Goal: Task Accomplishment & Management: Complete application form

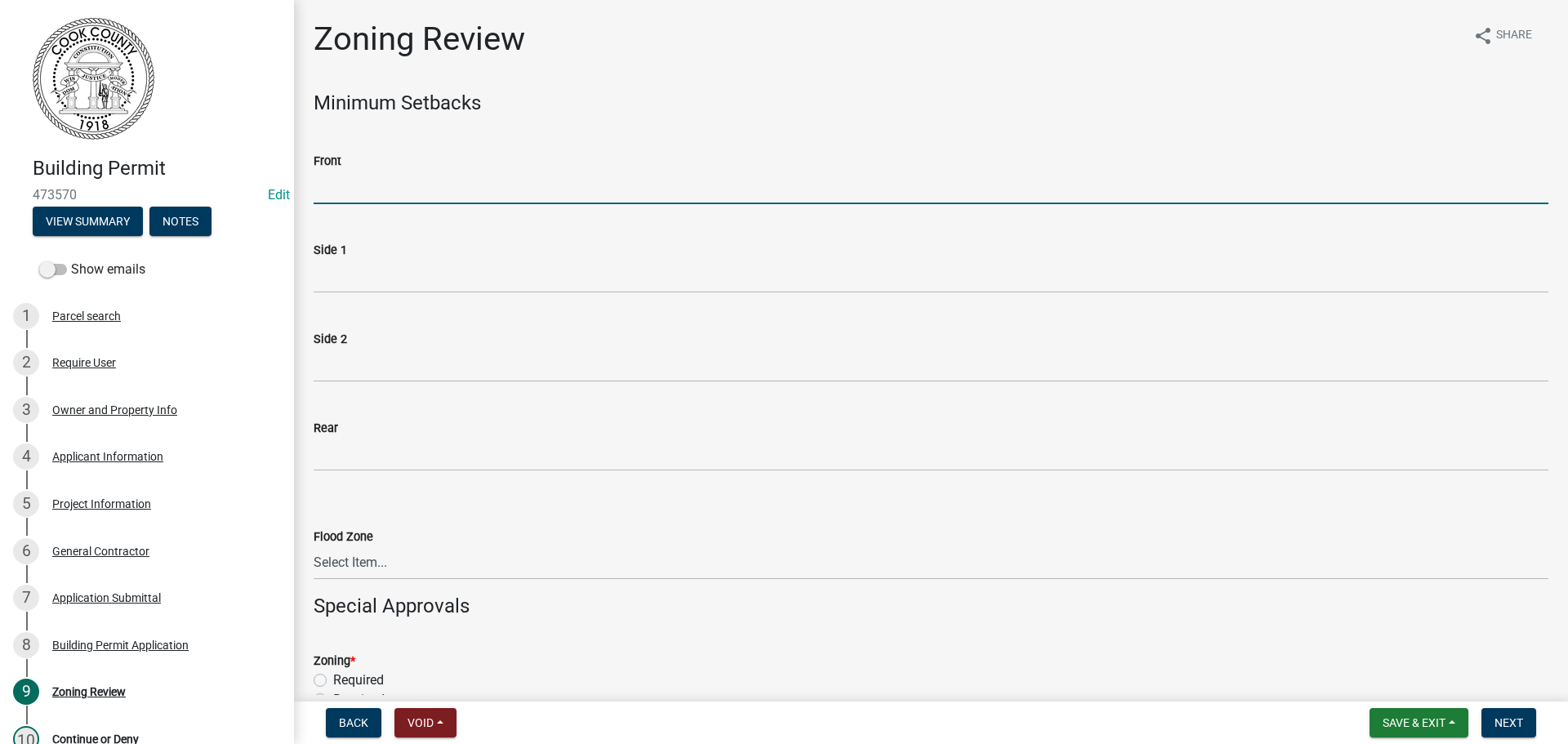
click at [365, 183] on input "Front" at bounding box center [930, 188] width 1235 height 33
type input "25"
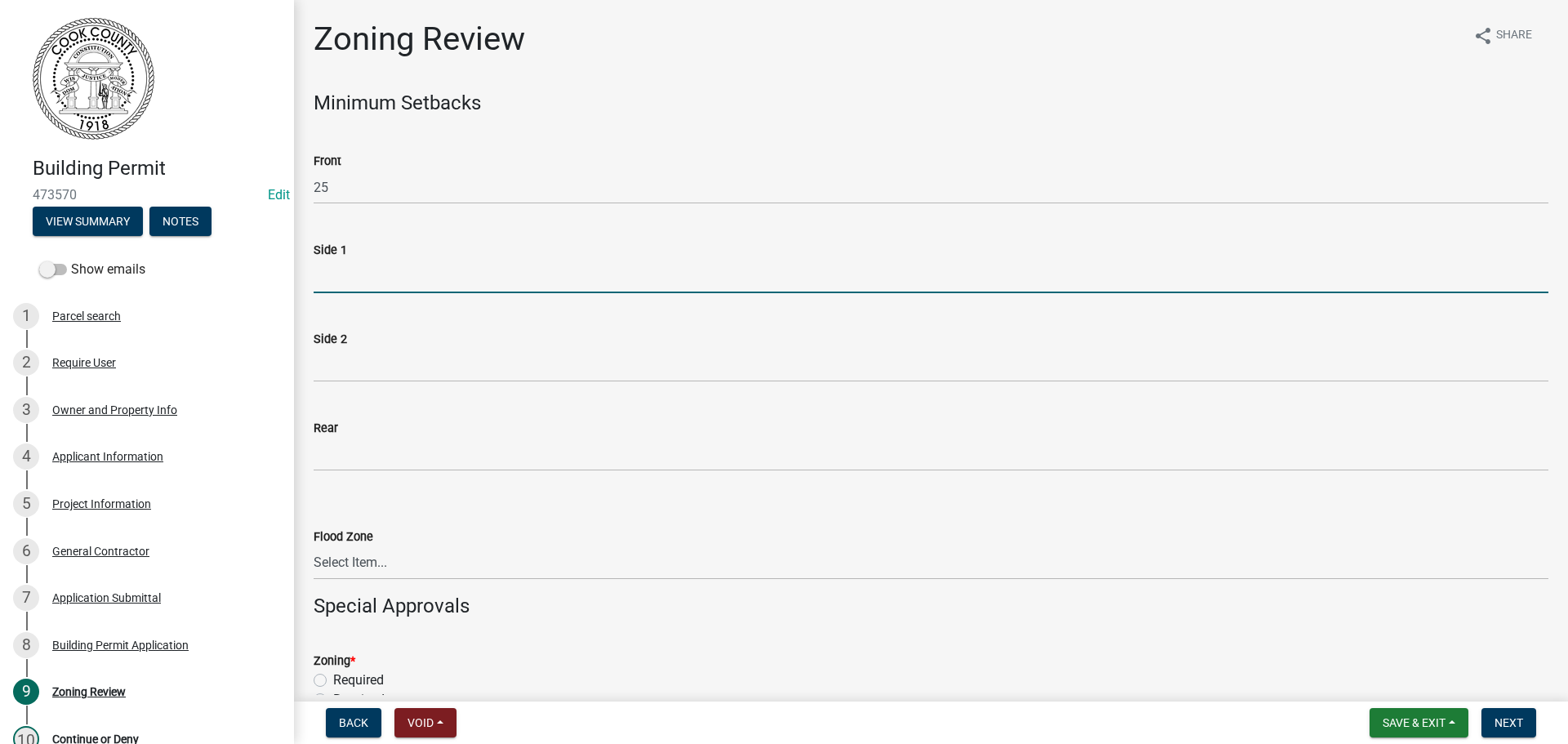
type input "5"
type input "20"
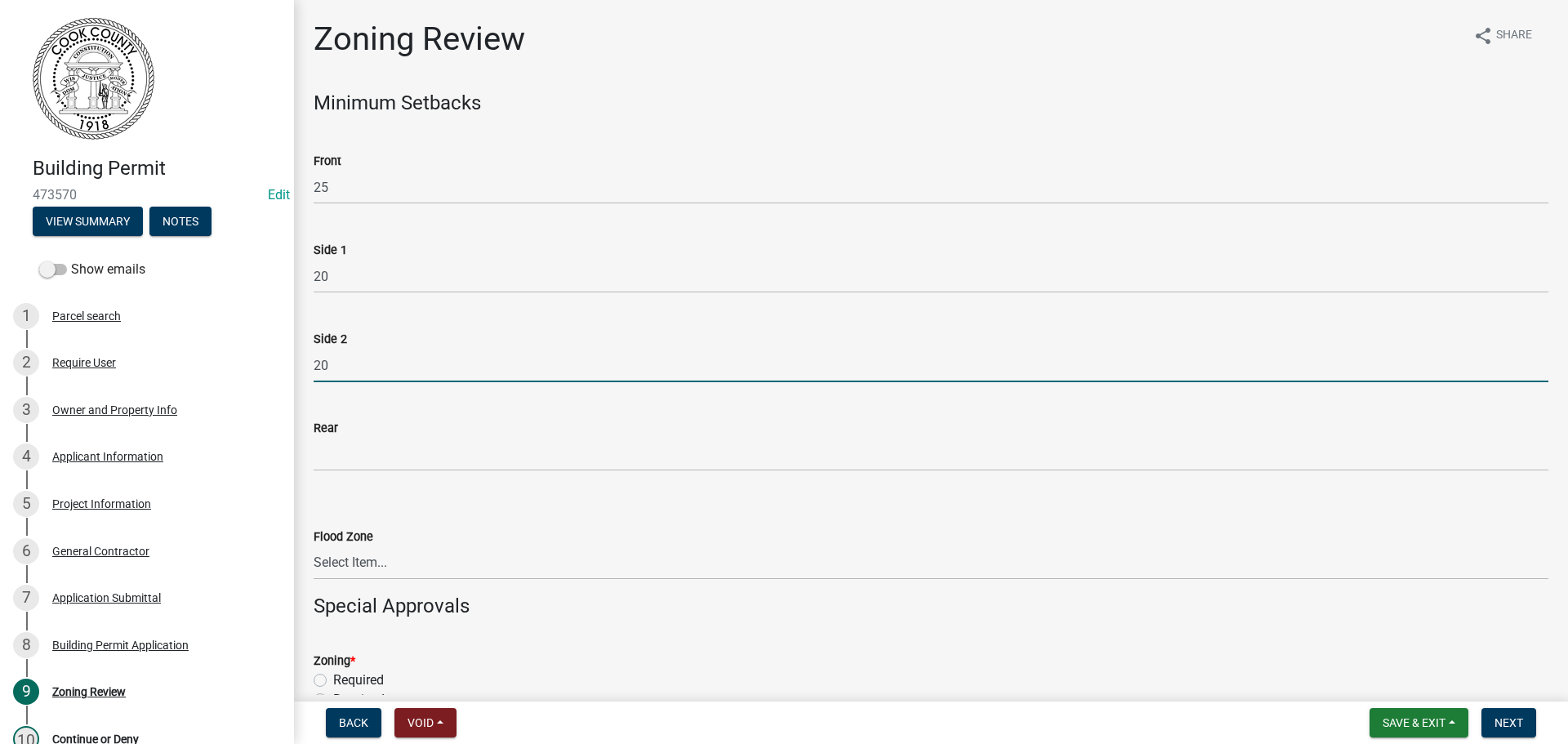
type input "20"
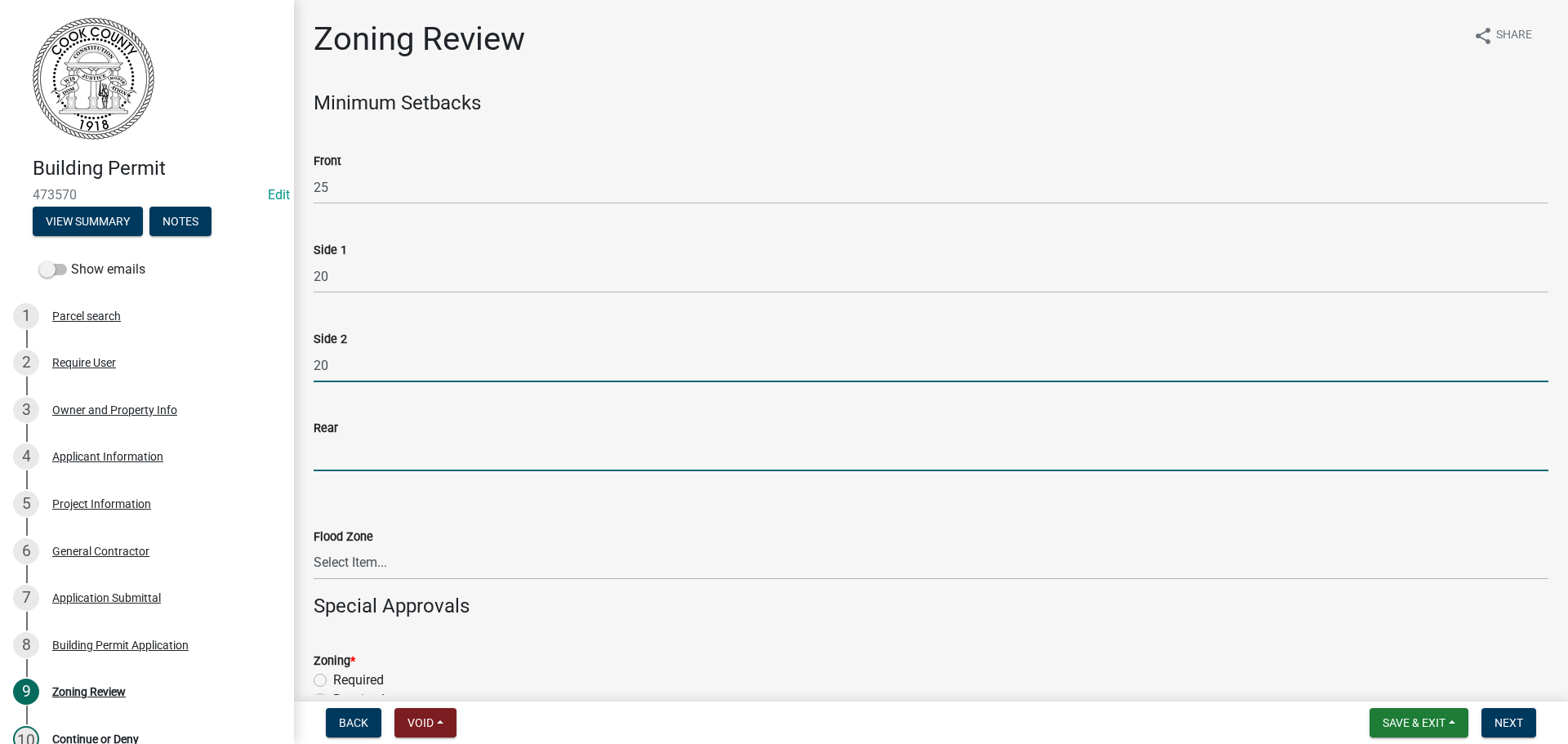
click at [358, 456] on input "Rear" at bounding box center [930, 454] width 1235 height 33
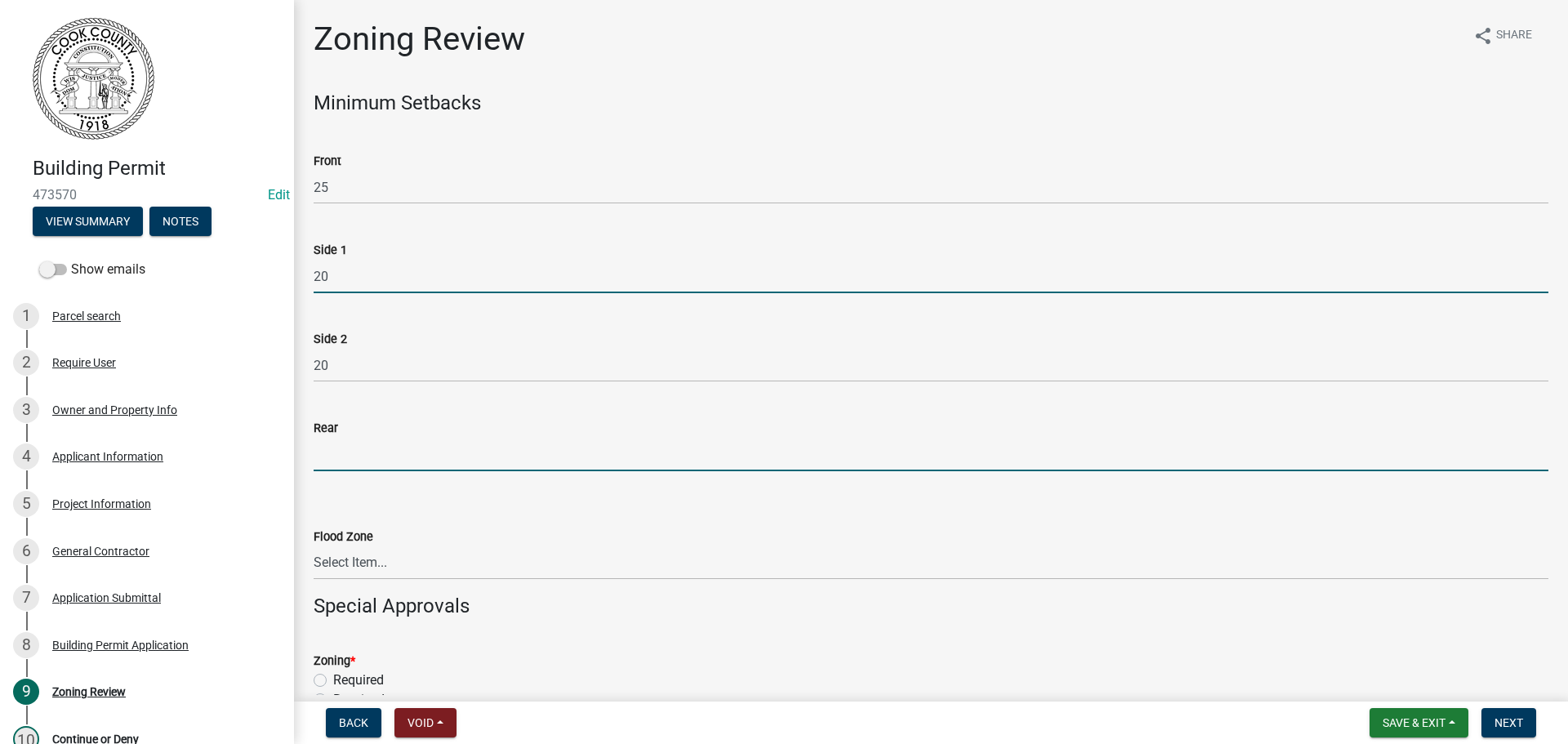
click at [315, 278] on input "20" at bounding box center [930, 276] width 1235 height 33
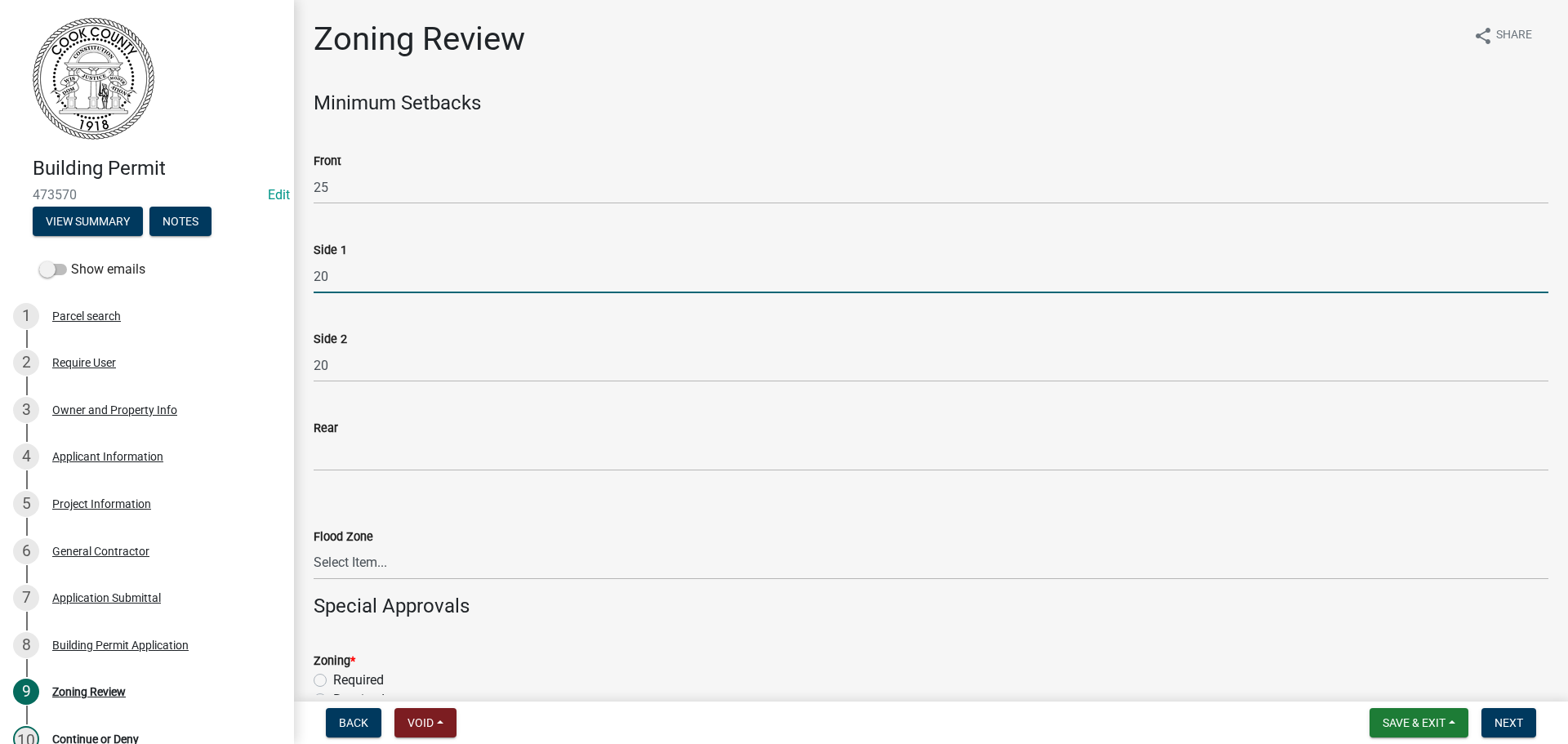
type input "0"
type input "8"
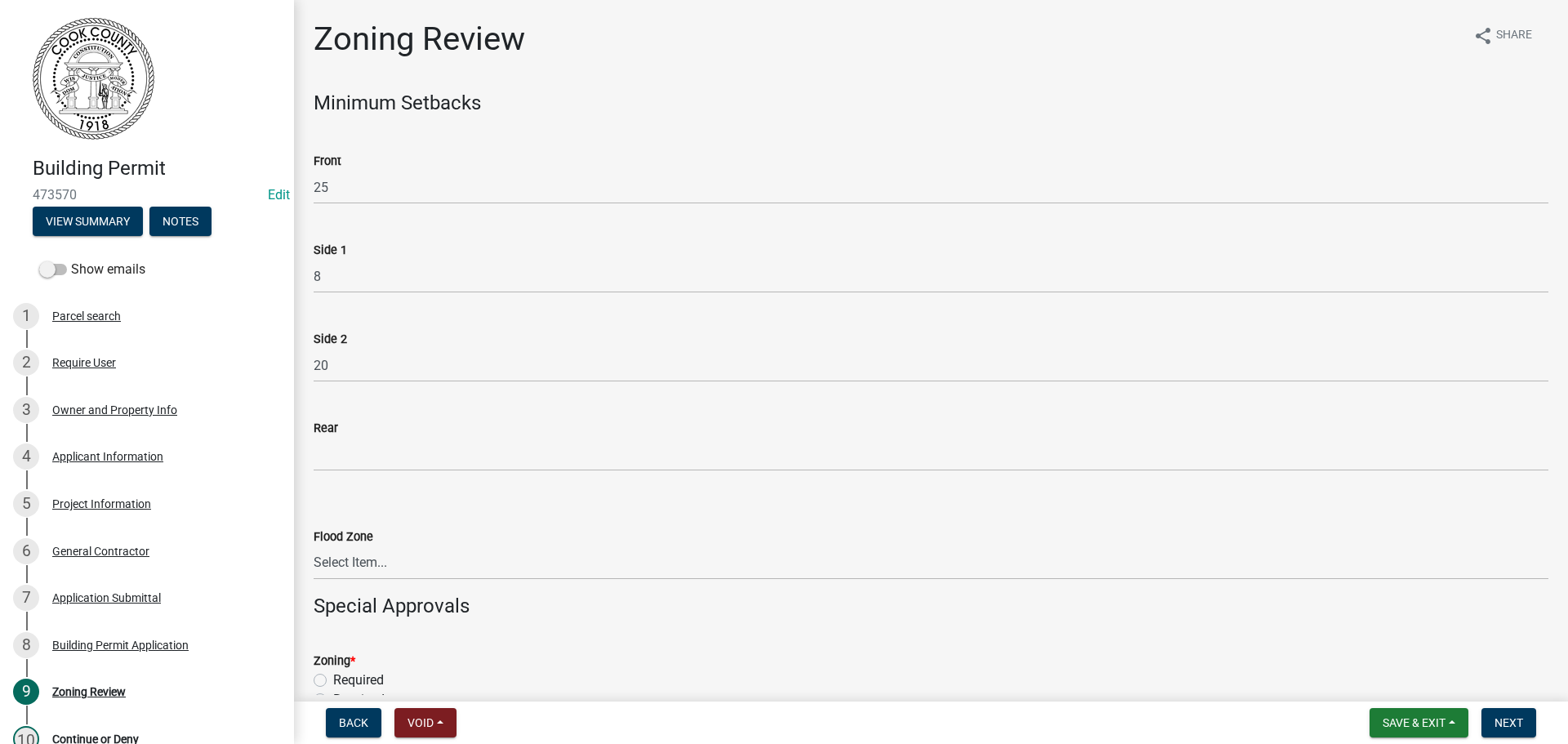
click at [311, 362] on div "Side 2 20" at bounding box center [930, 344] width 1259 height 76
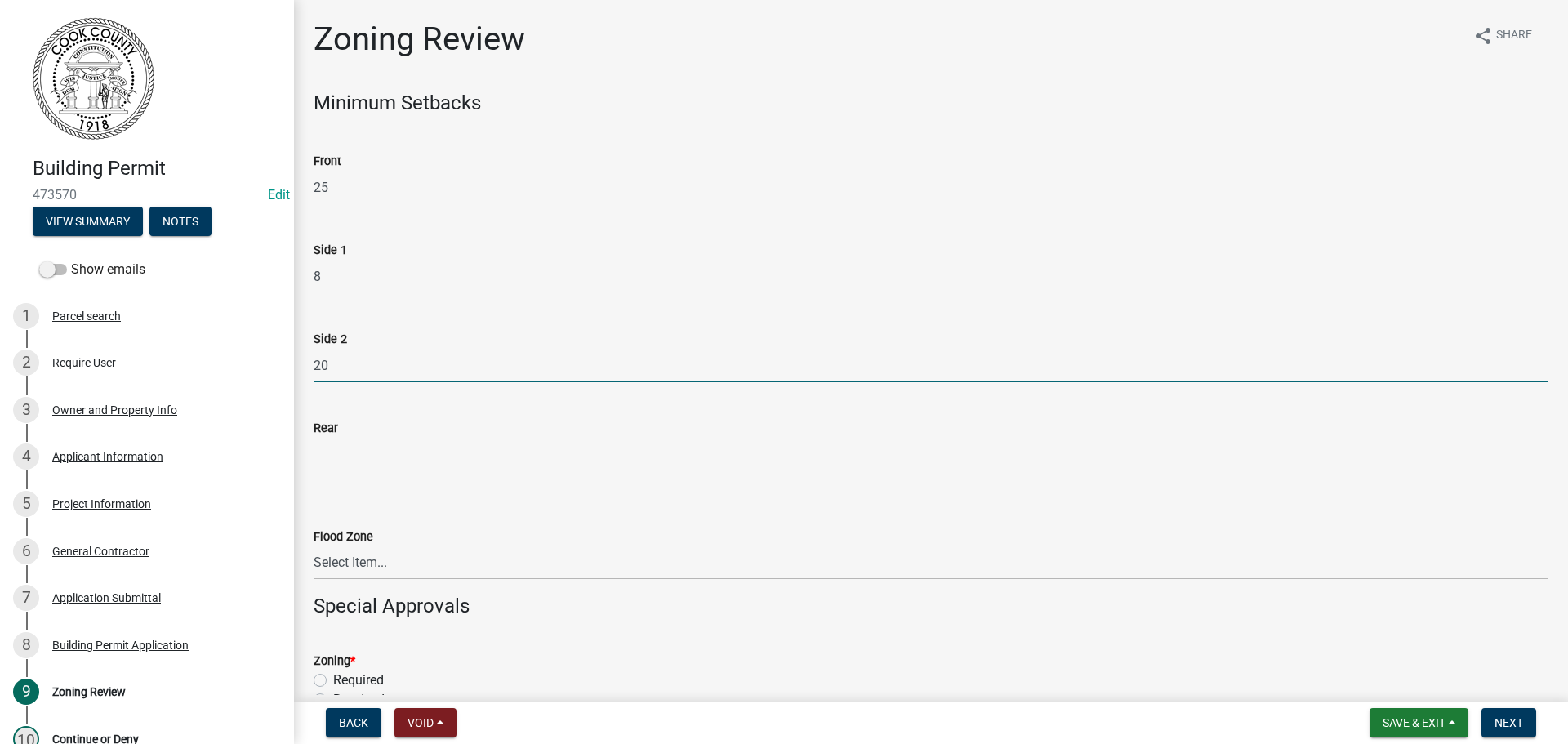
click at [318, 365] on input "20" at bounding box center [930, 365] width 1235 height 33
type input "0"
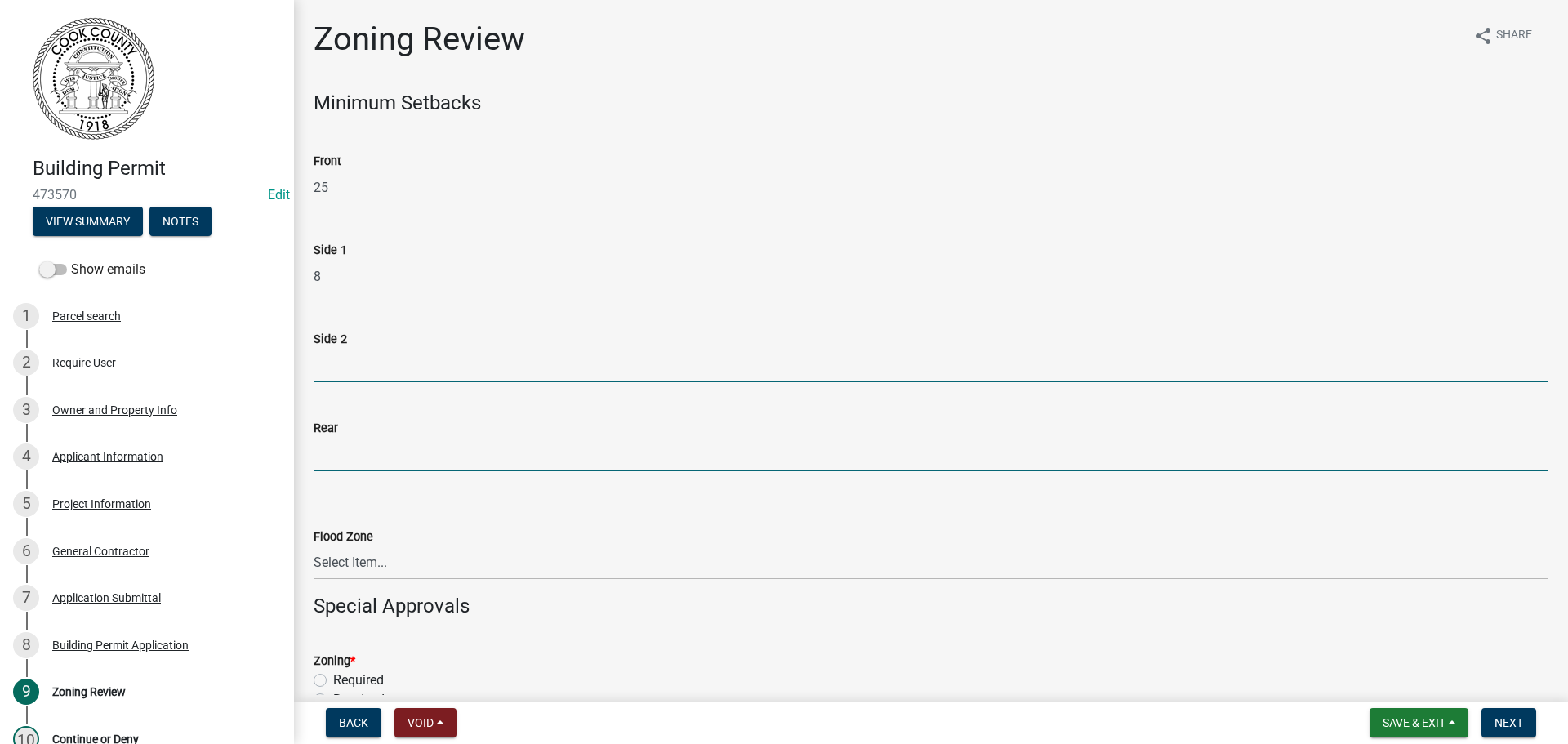
click at [326, 448] on input "Rear" at bounding box center [930, 454] width 1235 height 33
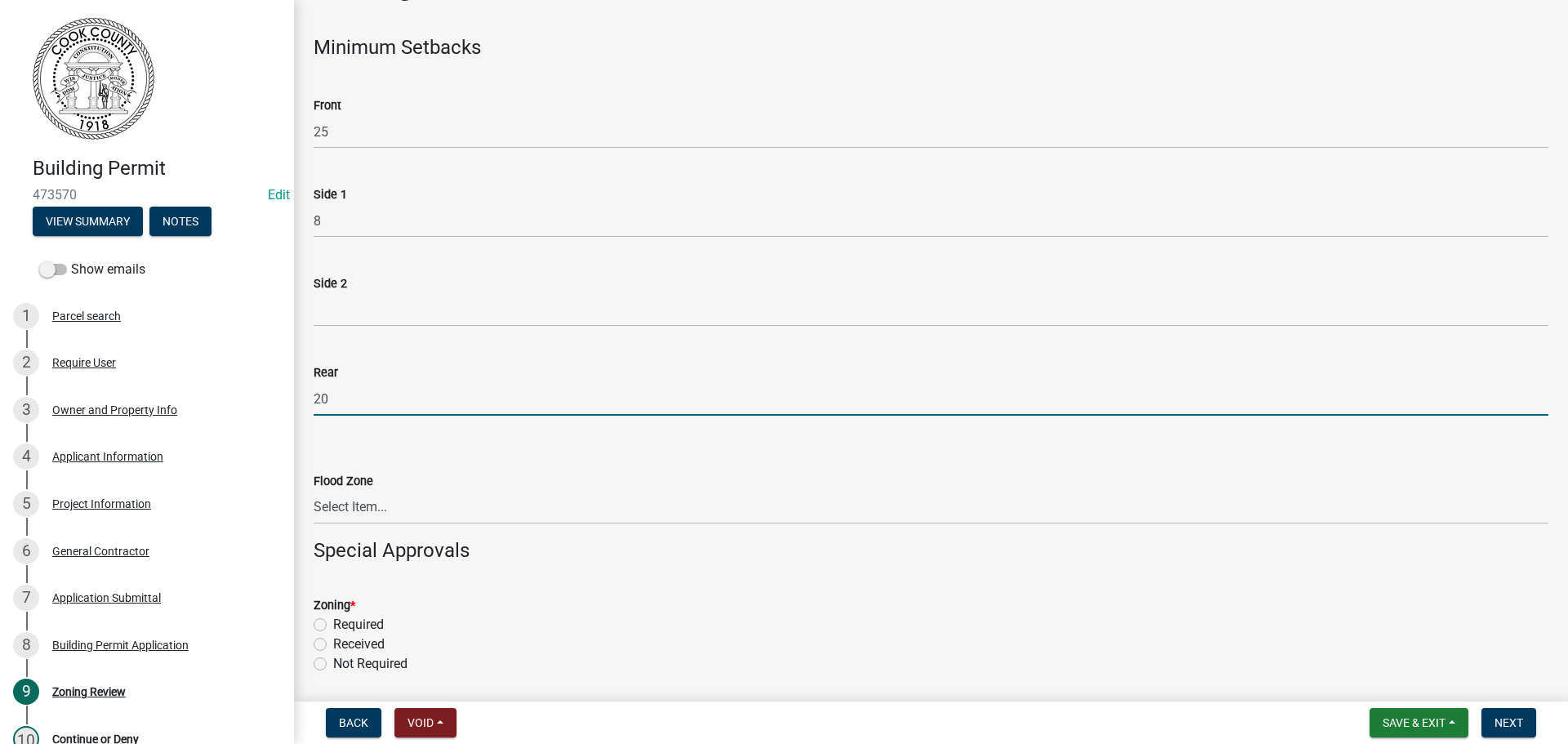
scroll to position [82, 0]
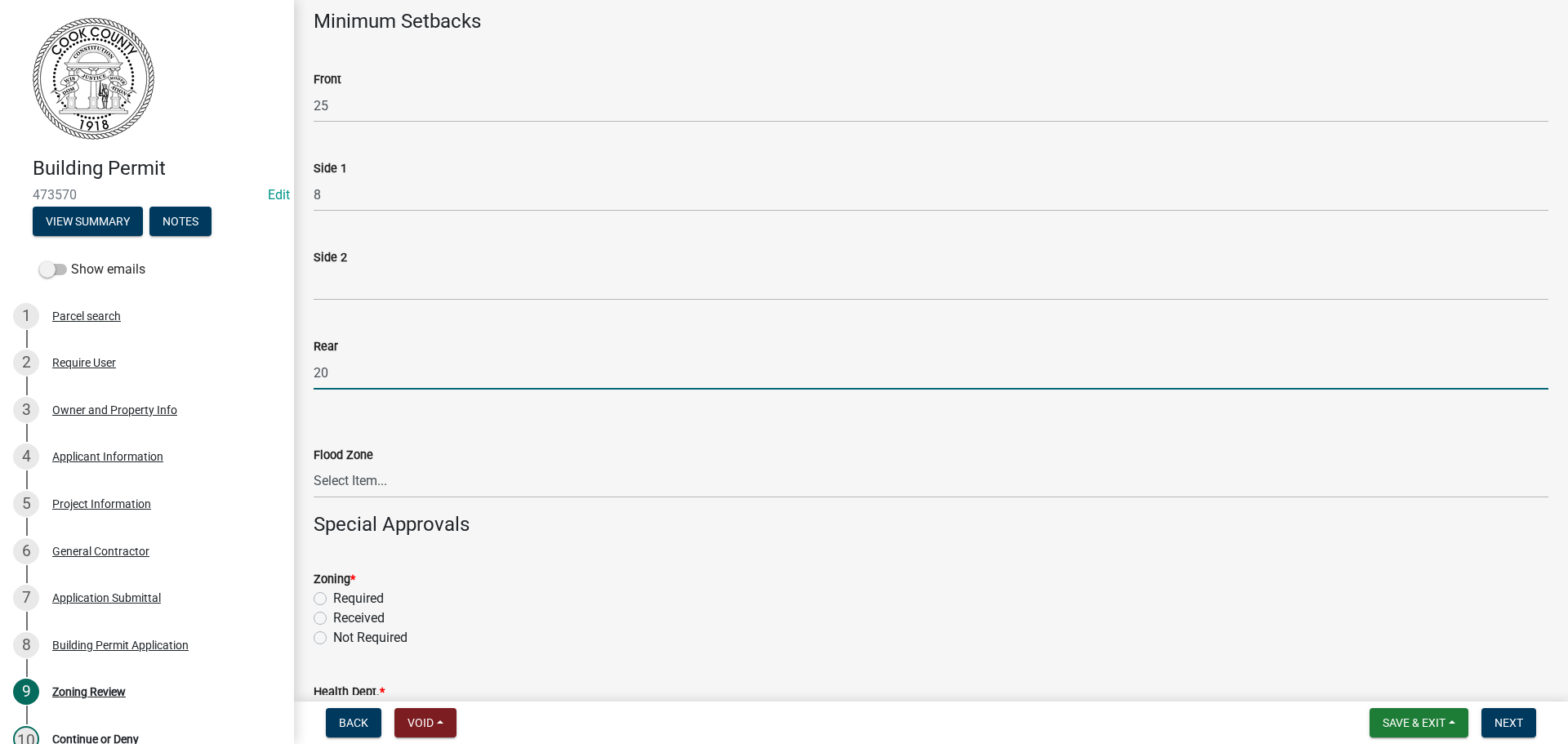
type input "20"
click at [374, 486] on select "Select Item... In Flood Zone Not In Flood Zone" at bounding box center [930, 482] width 1235 height 33
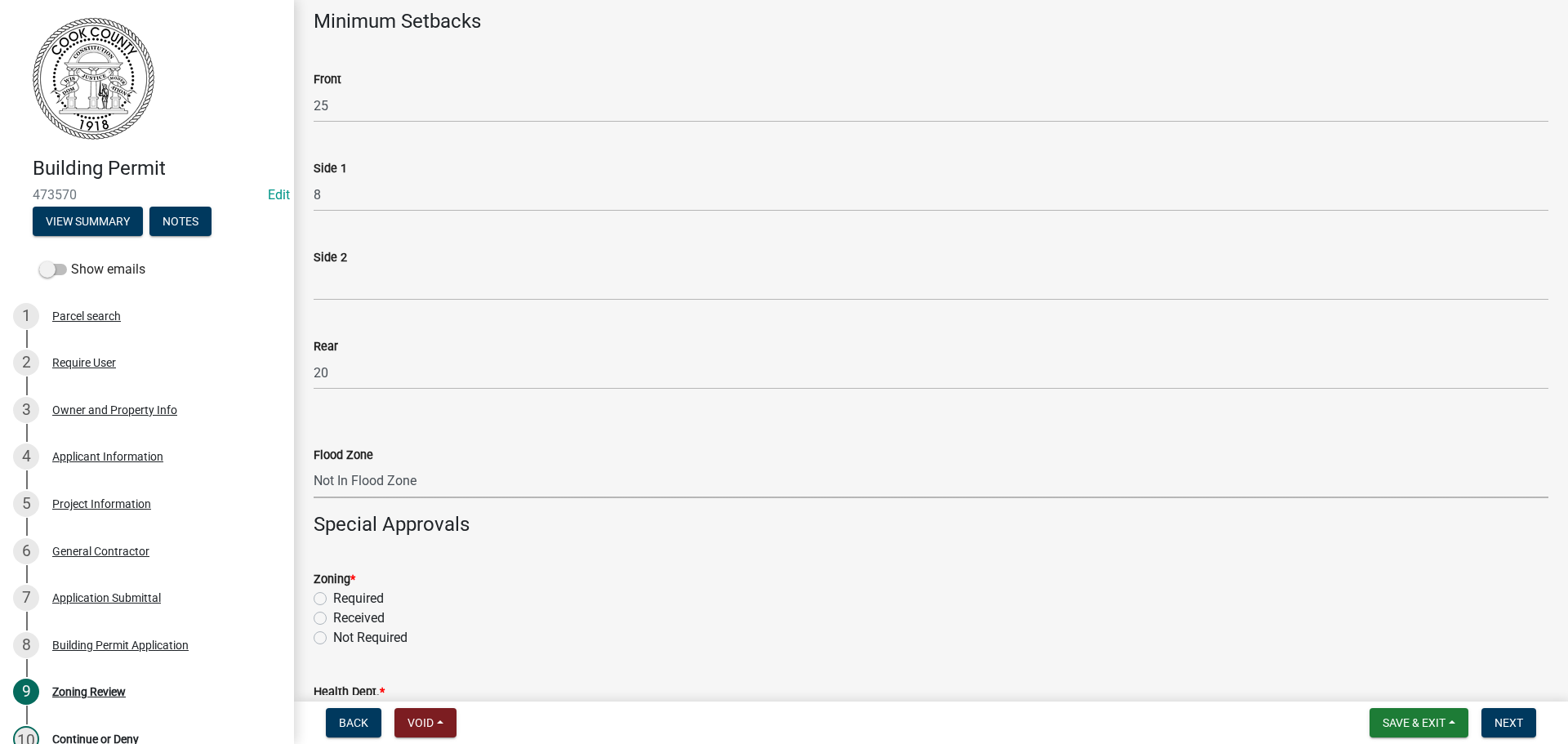
click at [313, 465] on select "Select Item... In Flood Zone Not In Flood Zone" at bounding box center [930, 482] width 1235 height 33
select select "15c07a4b-bbe1-4e02-bfa8-0d747ace02e2"
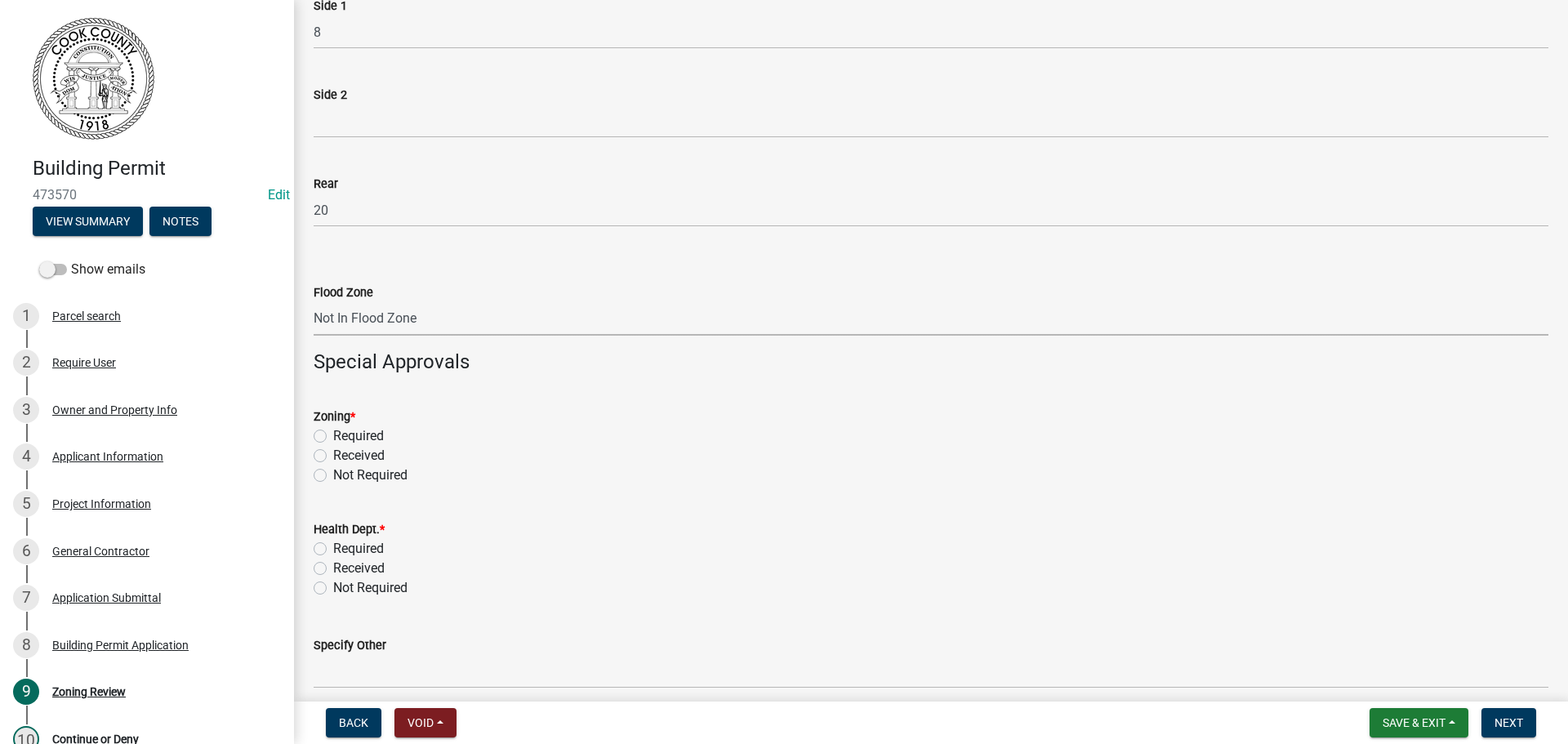
scroll to position [245, 0]
click at [333, 436] on label "Required" at bounding box center [359, 435] width 51 height 19
click at [333, 436] on input "Required" at bounding box center [339, 431] width 11 height 11
radio input "true"
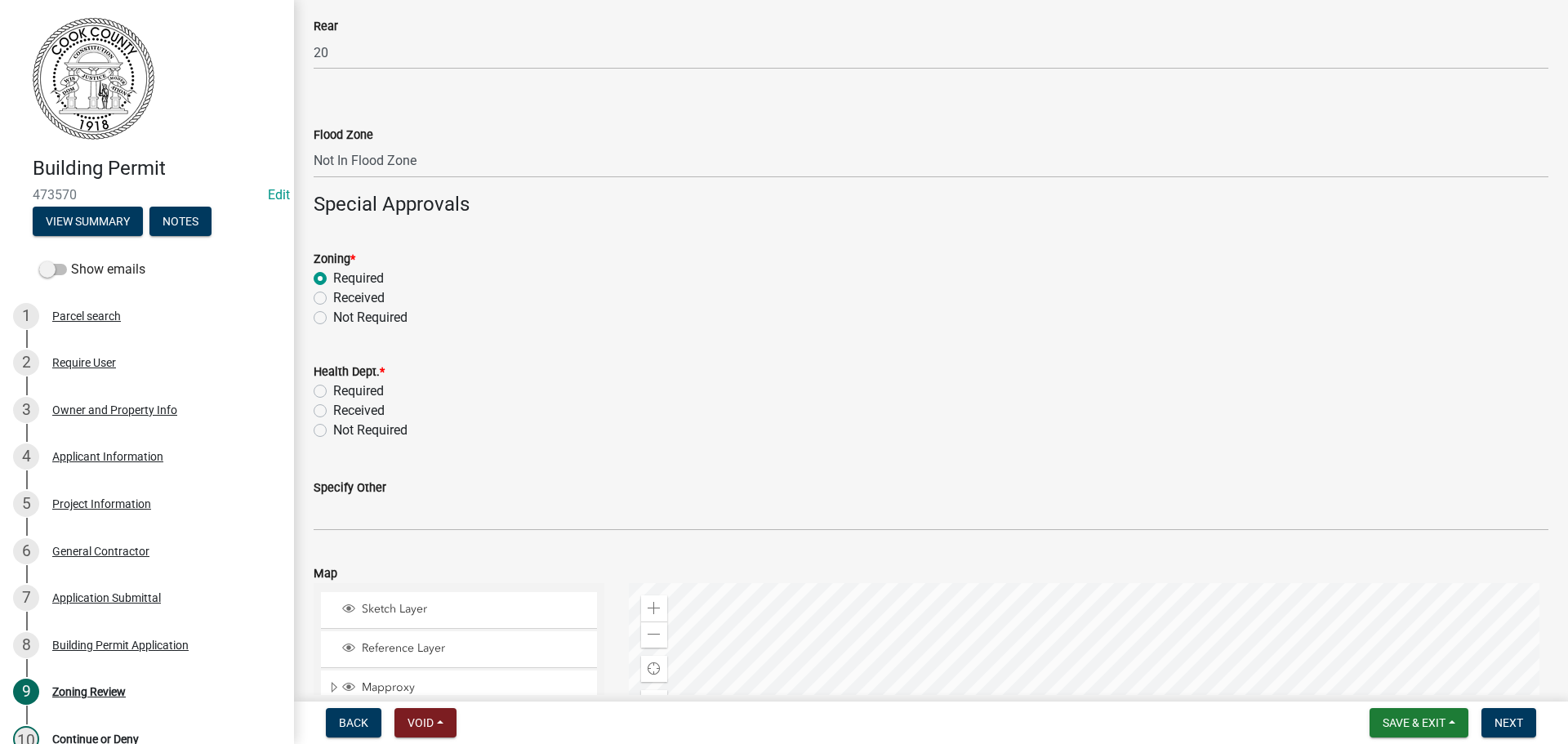
scroll to position [409, 0]
click at [333, 426] on label "Not Required" at bounding box center [370, 424] width 74 height 19
click at [333, 425] on input "Not Required" at bounding box center [339, 419] width 11 height 11
radio input "true"
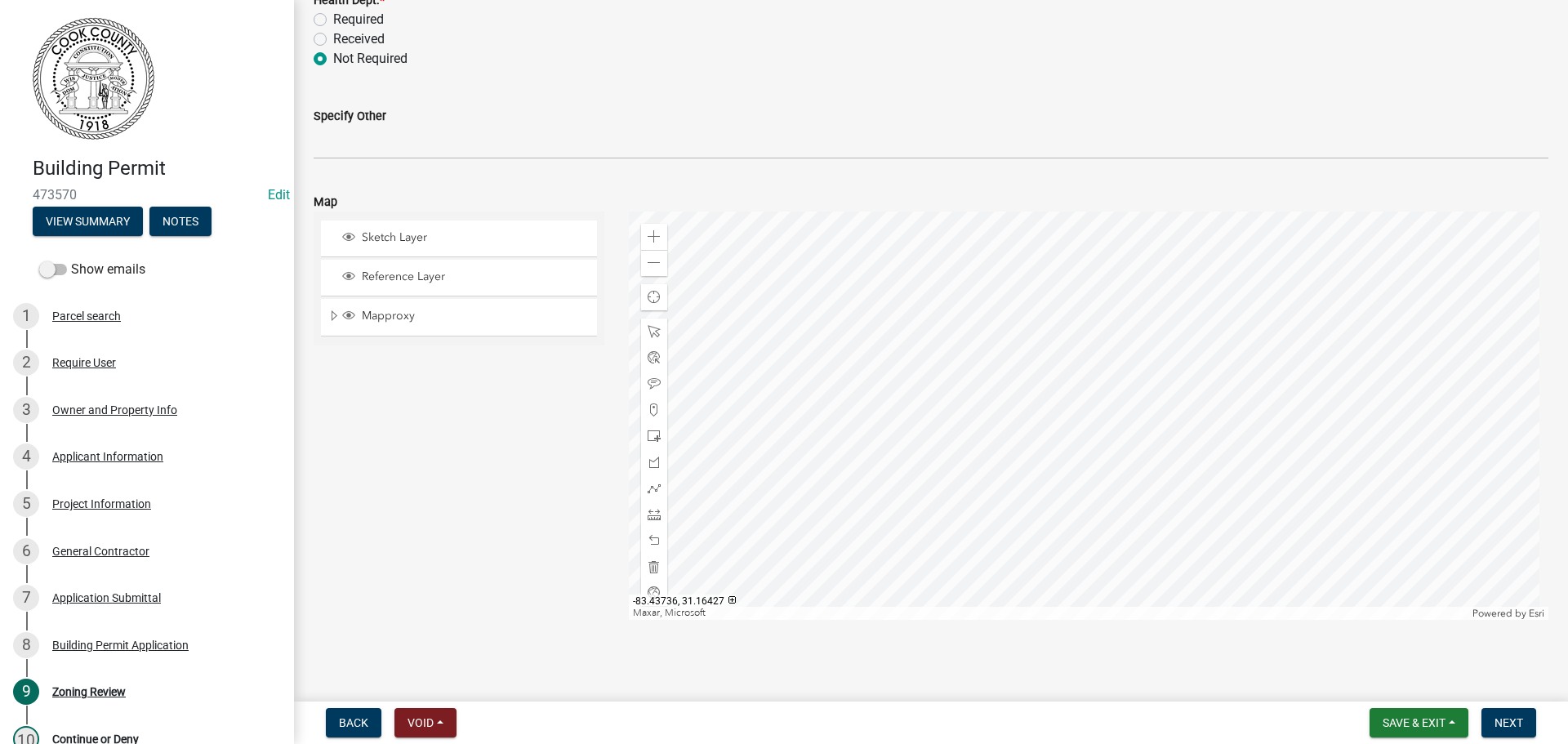
scroll to position [777, 0]
click at [1526, 729] on button "Next" at bounding box center [1508, 723] width 55 height 29
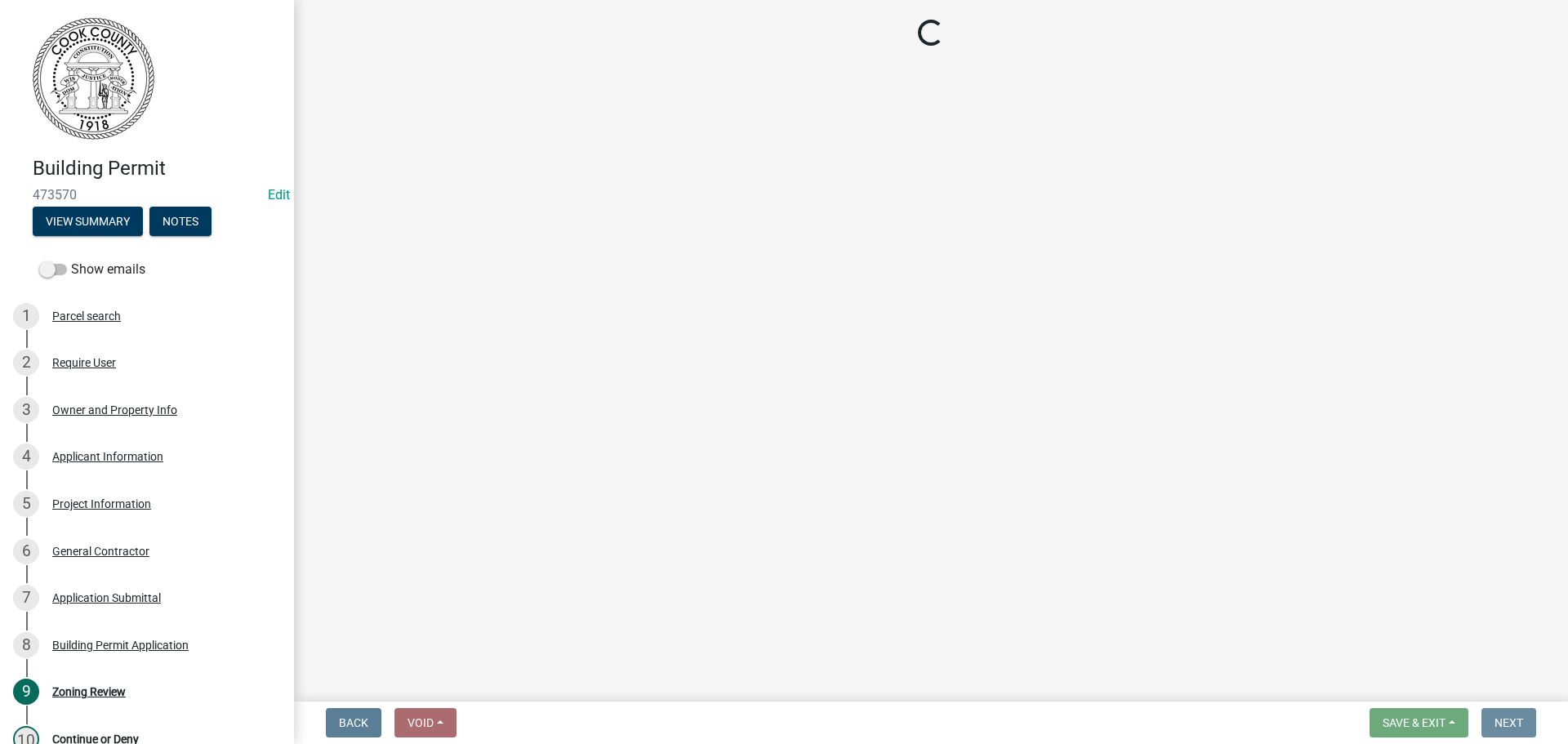
scroll to position [0, 0]
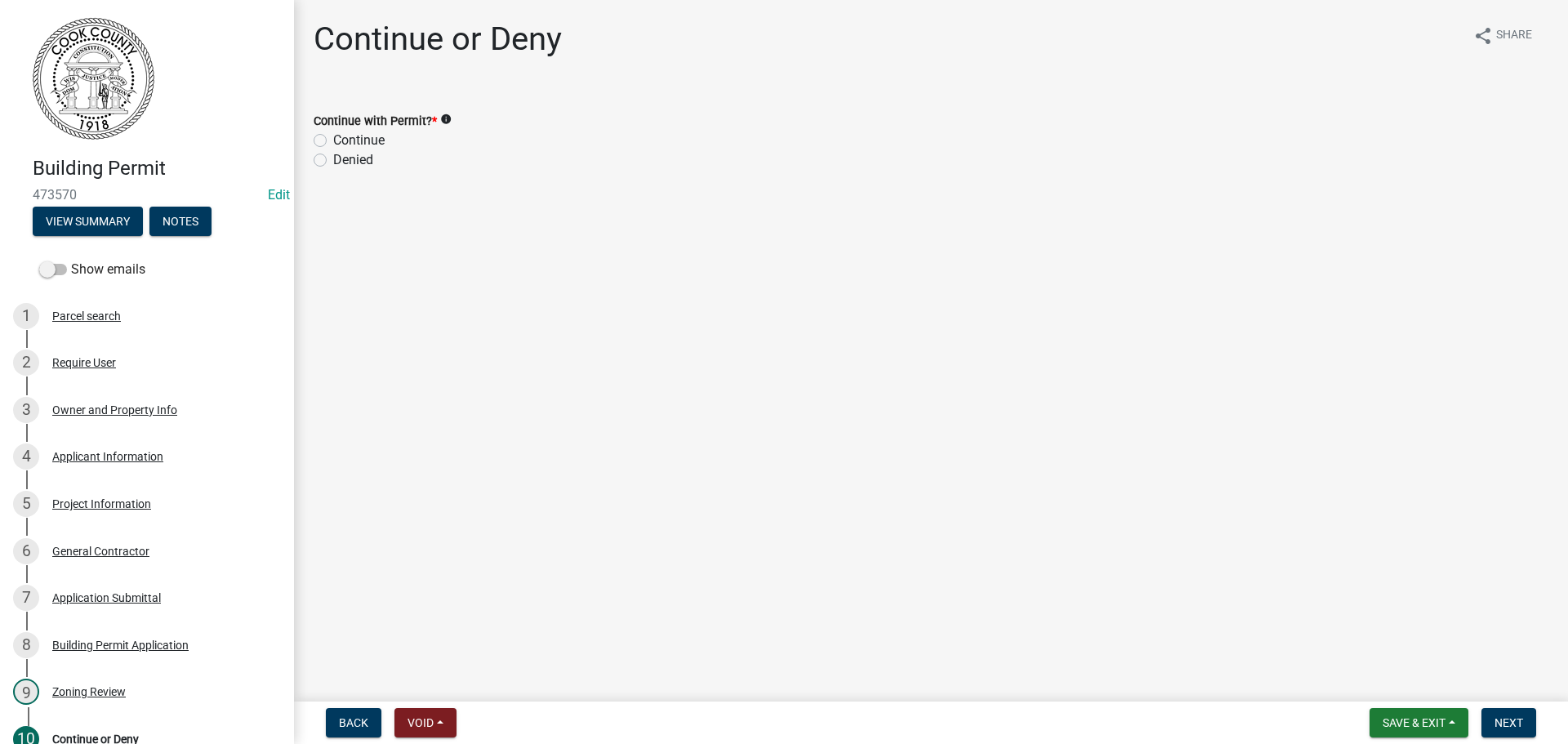
click at [333, 138] on label "Continue" at bounding box center [359, 140] width 51 height 19
click at [333, 138] on input "Continue" at bounding box center [339, 136] width 11 height 11
radio input "true"
click at [1503, 713] on button "Next" at bounding box center [1508, 723] width 55 height 29
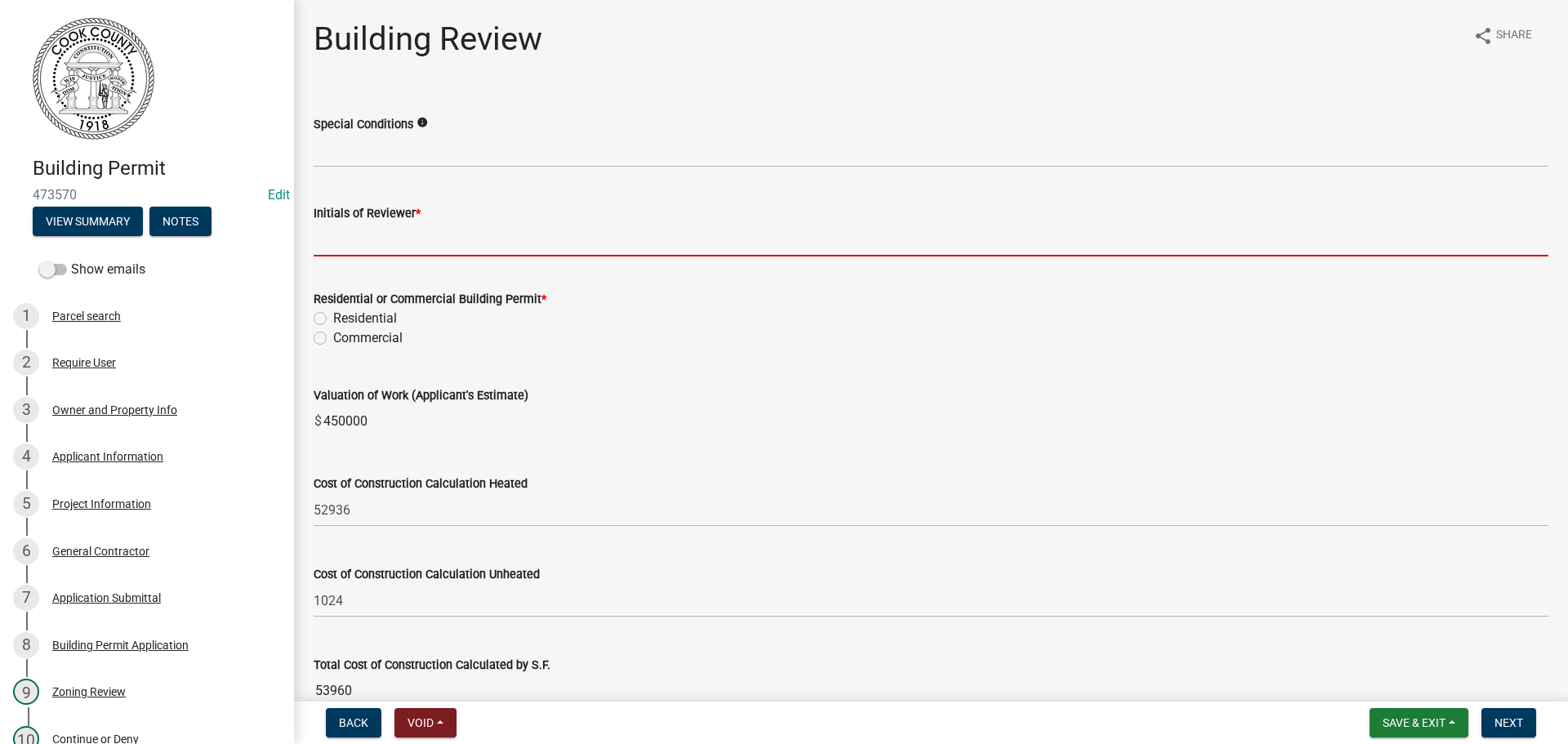
click at [373, 224] on input "Initials of Reviewer *" at bounding box center [930, 239] width 1235 height 33
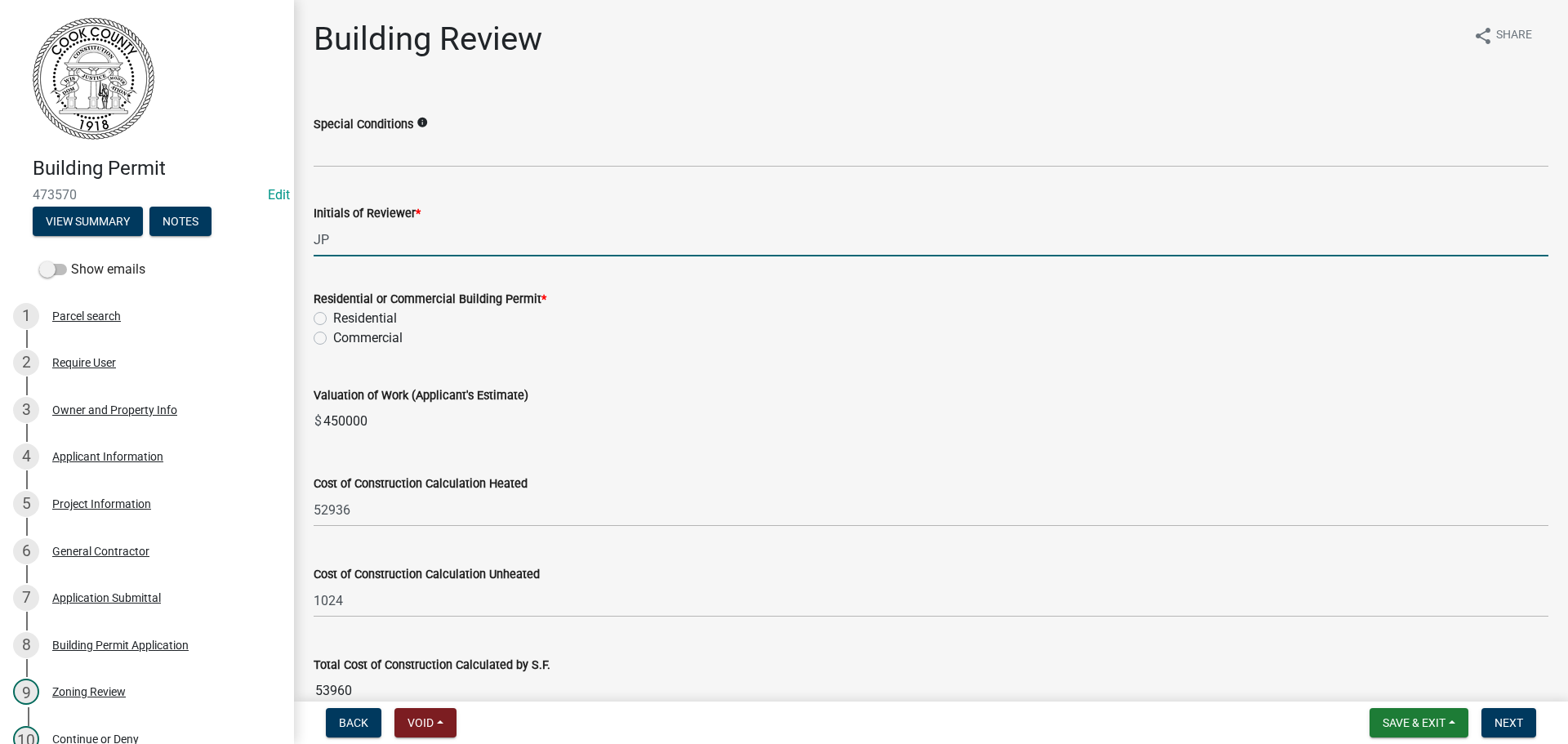
type input "JP"
click at [333, 318] on label "Residential" at bounding box center [365, 319] width 63 height 19
click at [333, 318] on input "Residential" at bounding box center [339, 314] width 11 height 11
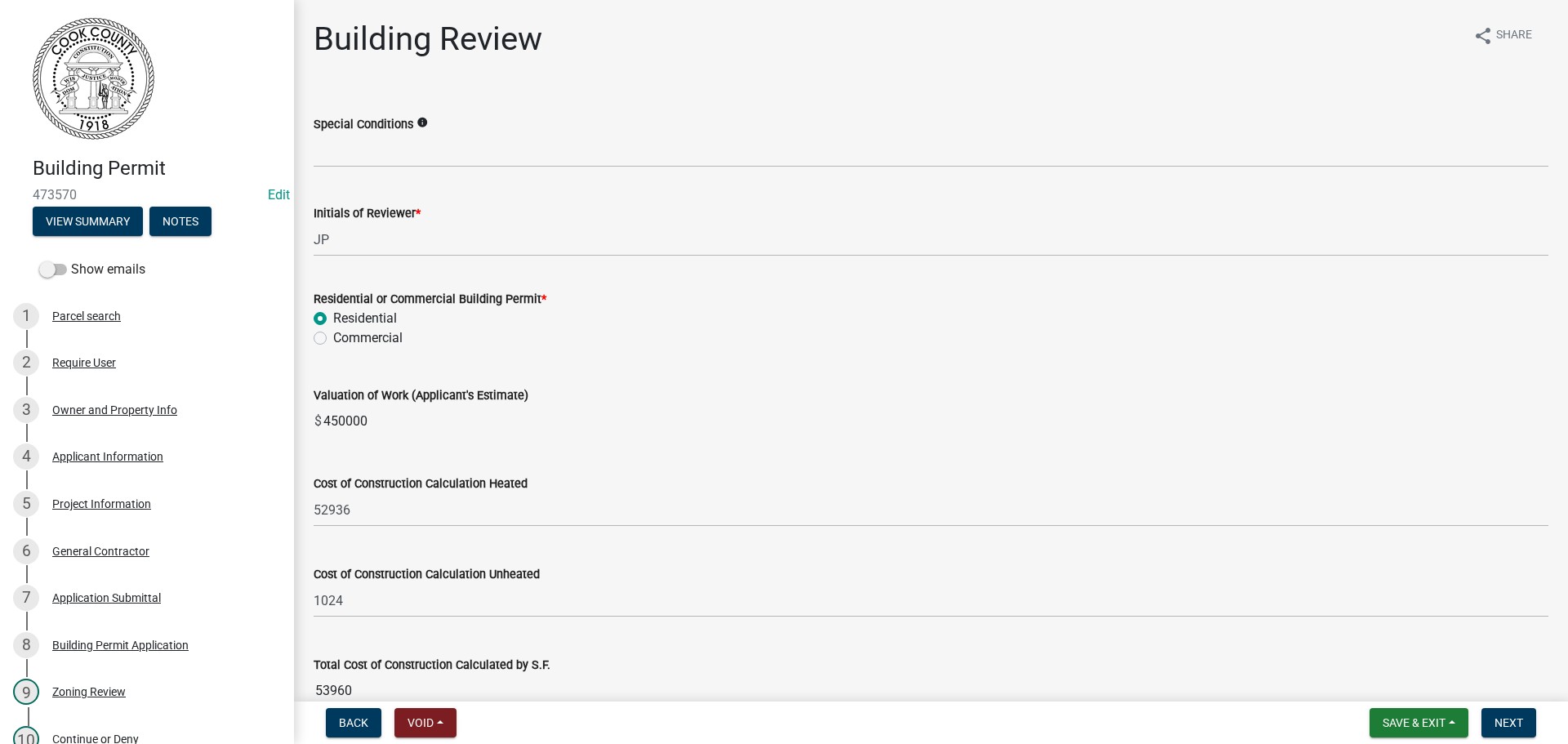
radio input "true"
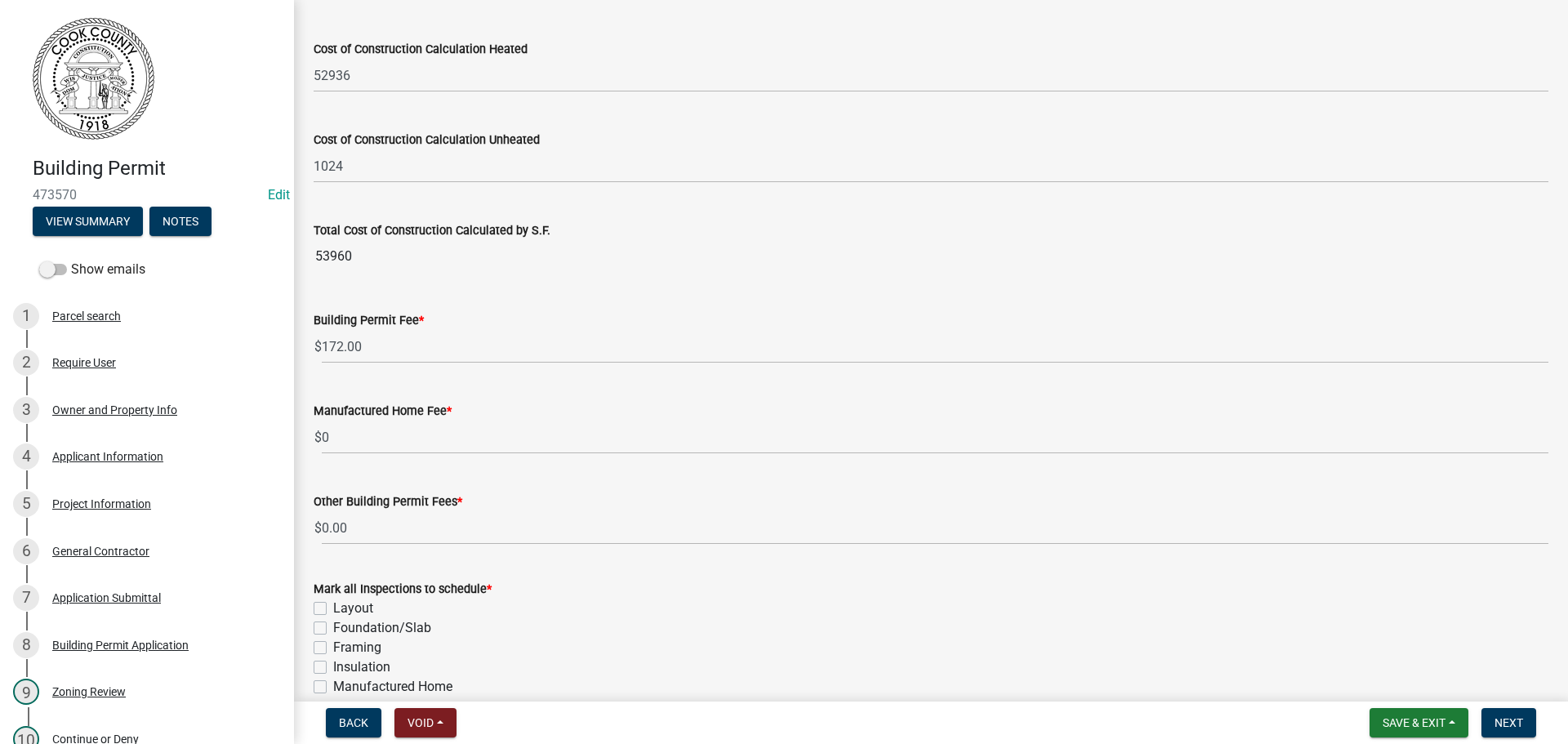
scroll to position [391, 0]
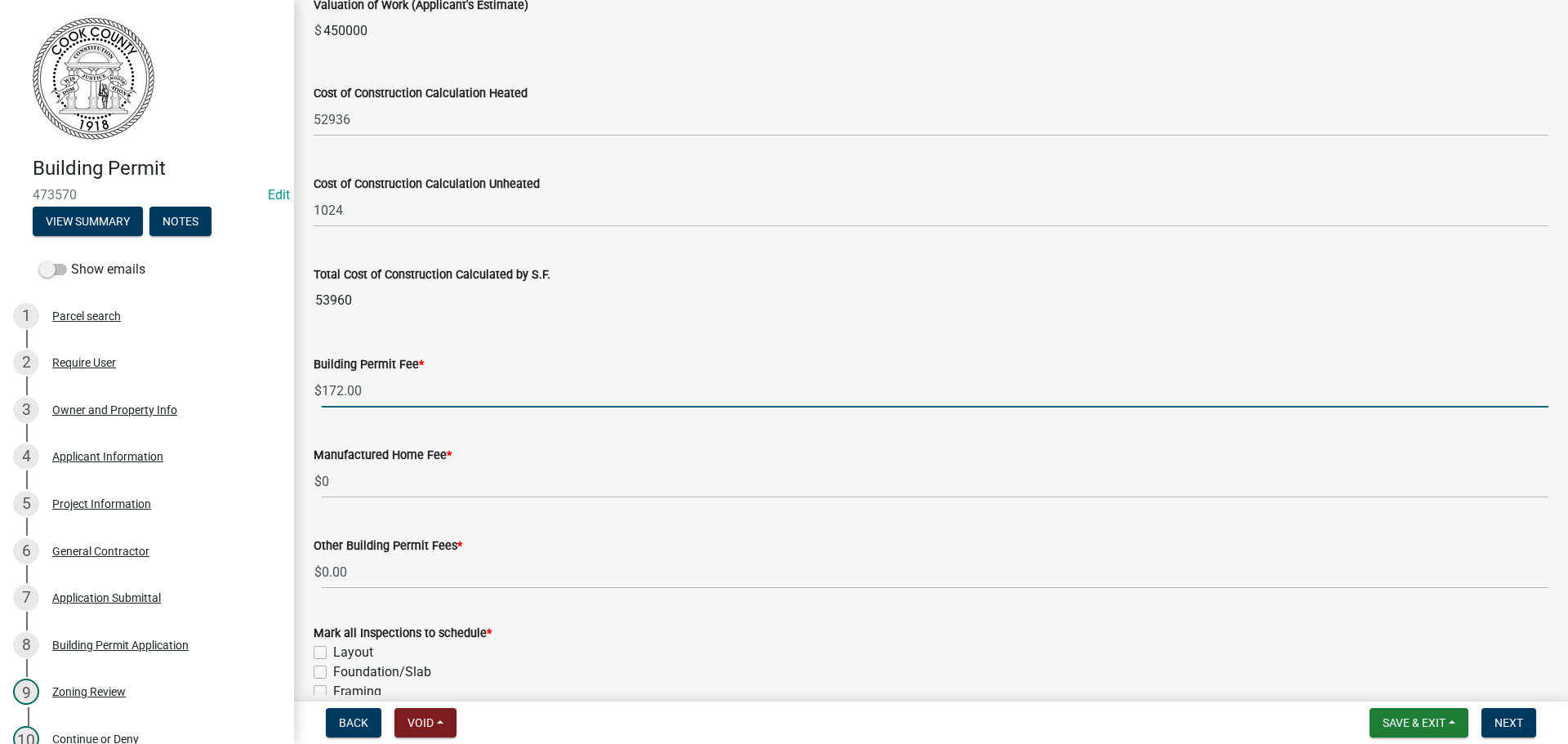
click at [324, 394] on input "172.00" at bounding box center [935, 391] width 1227 height 33
type input "0"
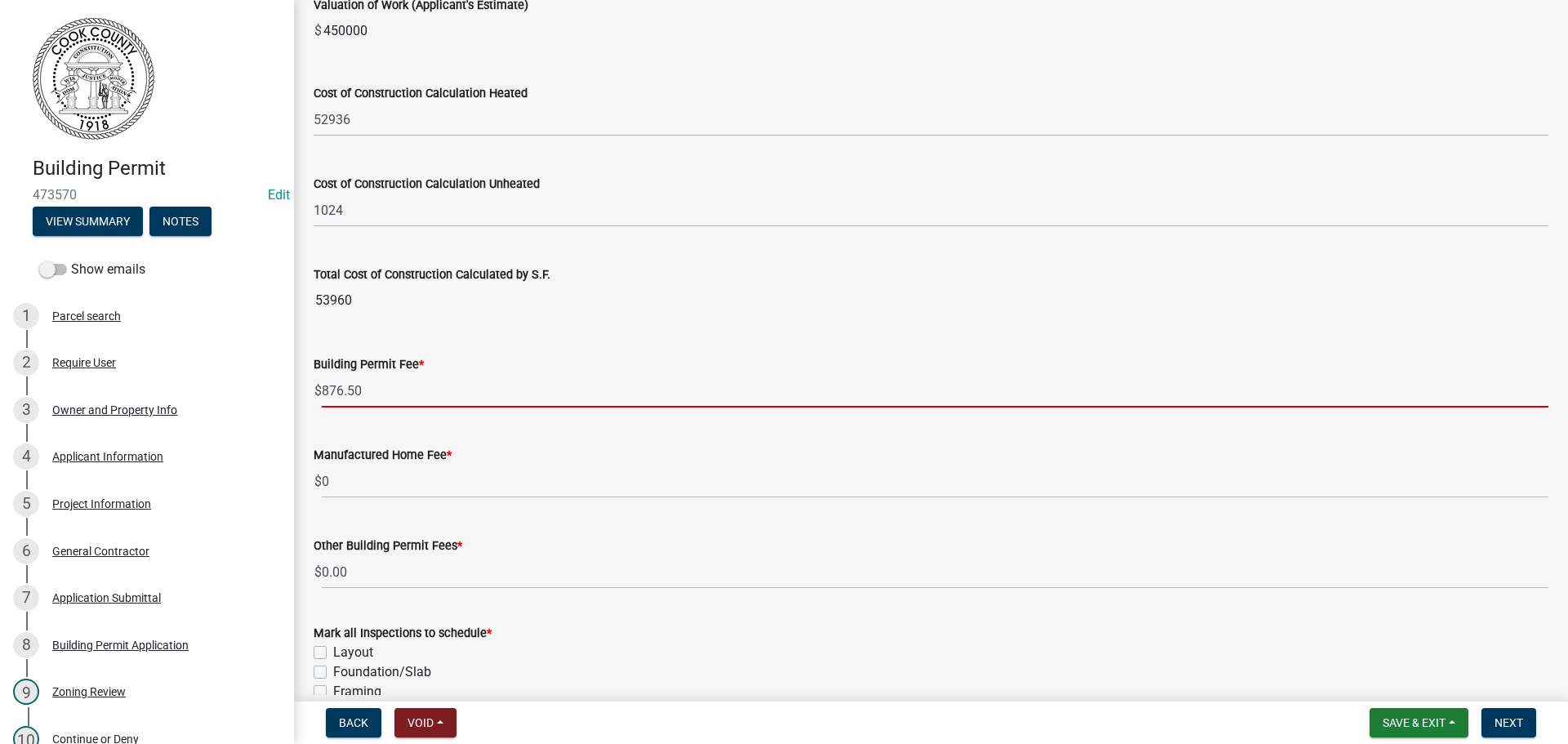
click at [348, 392] on input "876.50" at bounding box center [935, 391] width 1227 height 33
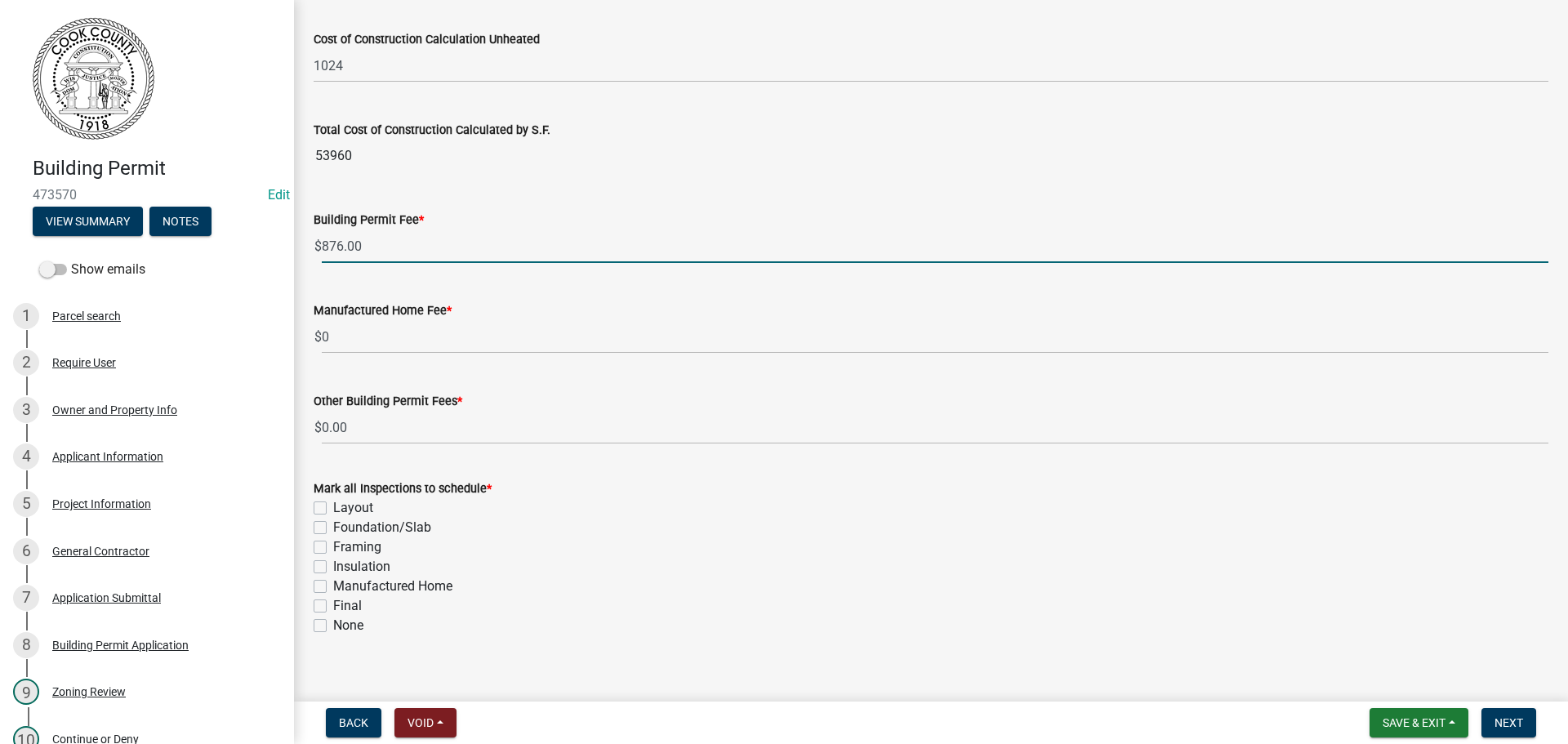
scroll to position [554, 0]
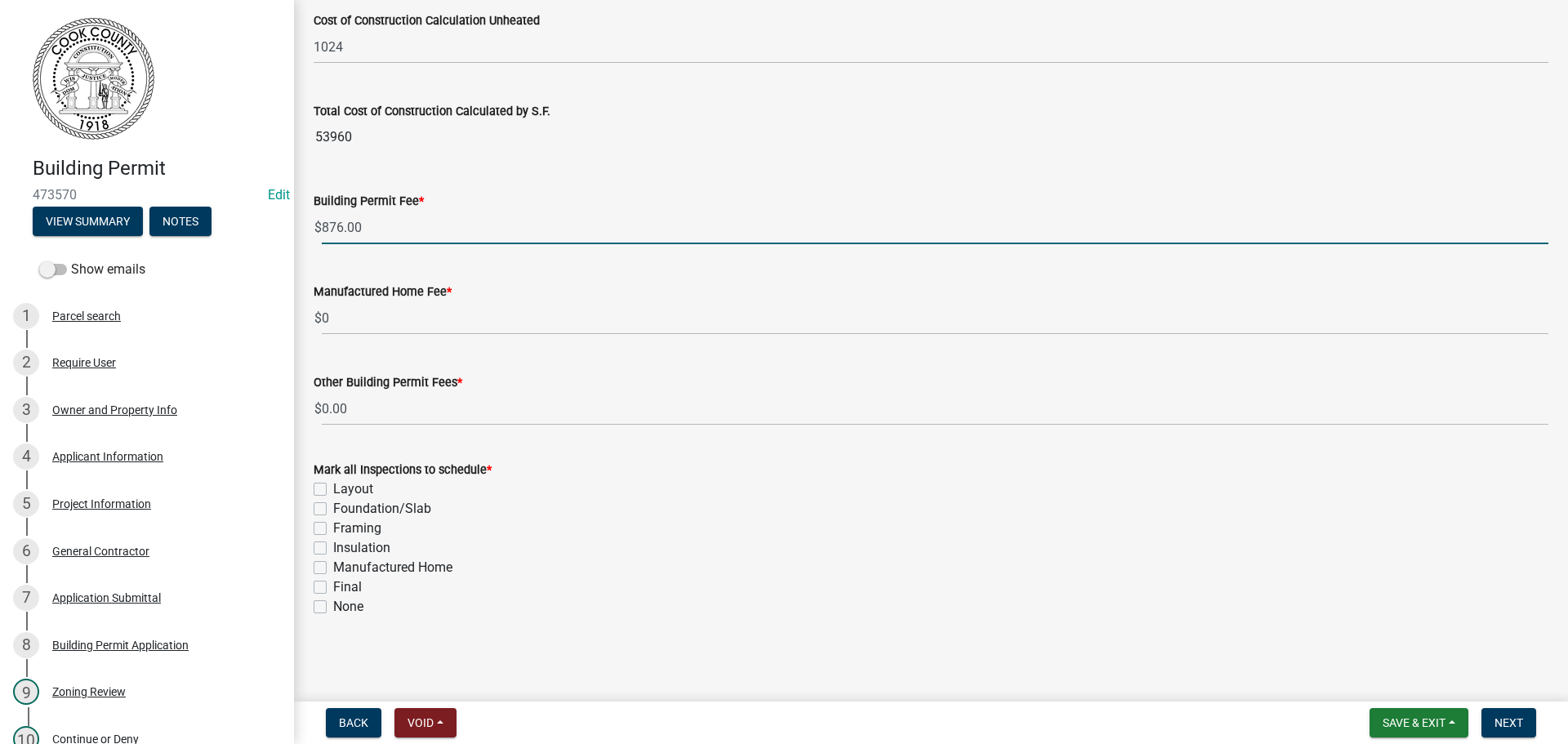
type input "876.00"
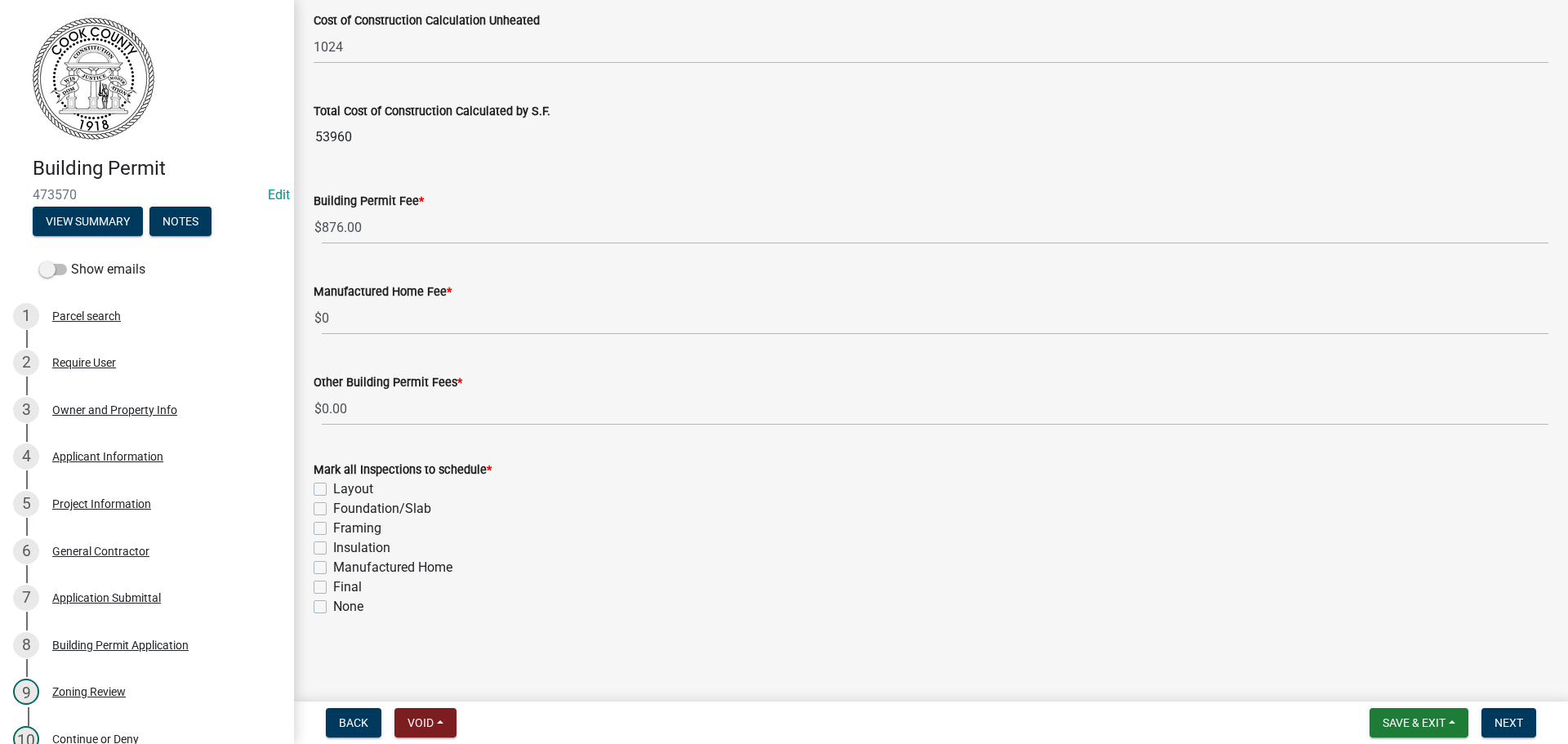
click at [333, 509] on label "Foundation/Slab" at bounding box center [382, 509] width 98 height 19
click at [333, 509] on input "Foundation/Slab" at bounding box center [339, 505] width 11 height 11
checkbox input "true"
checkbox input "false"
checkbox input "true"
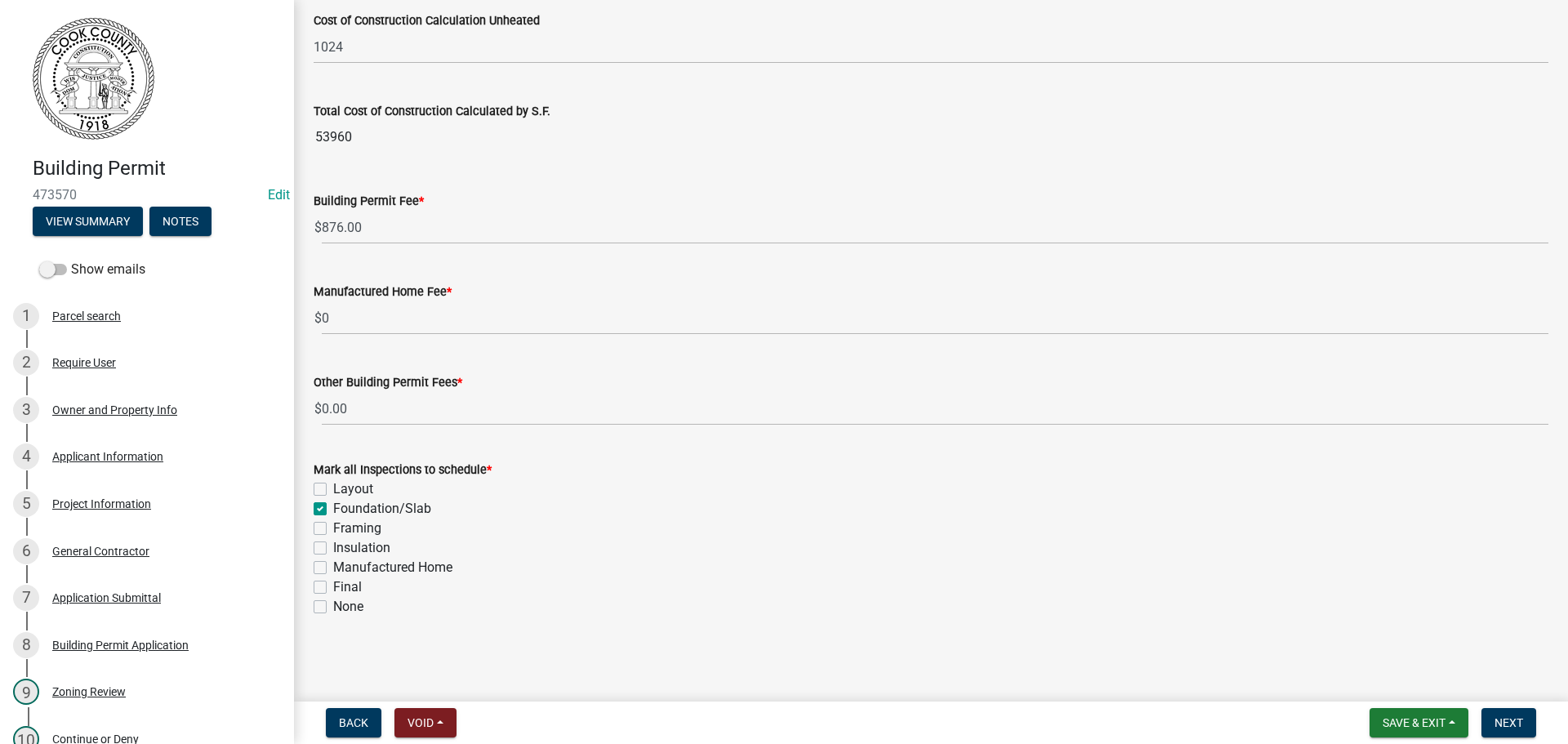
checkbox input "false"
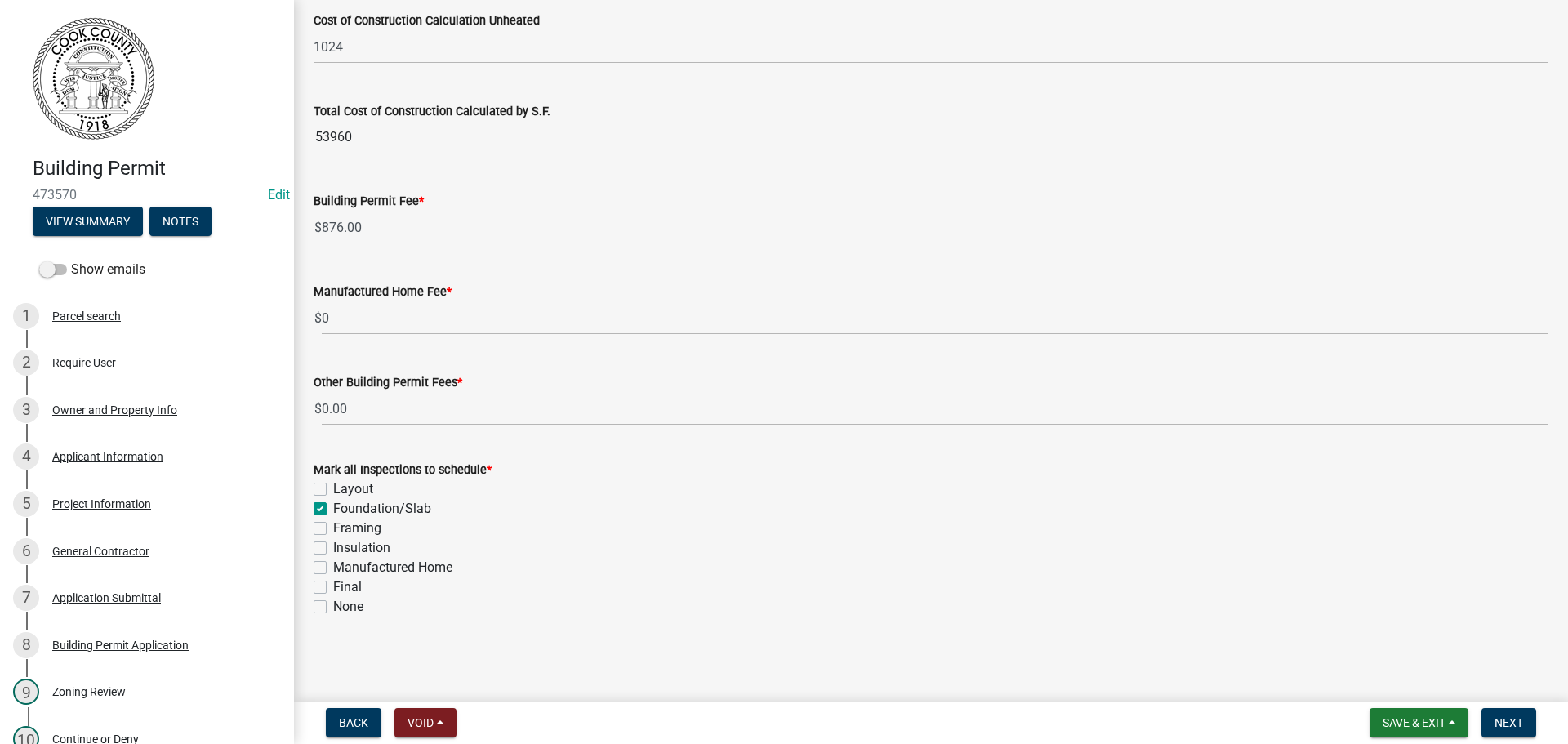
click at [333, 534] on label "Framing" at bounding box center [357, 528] width 48 height 19
click at [333, 529] on input "Framing" at bounding box center [339, 524] width 11 height 11
checkbox input "true"
checkbox input "false"
checkbox input "true"
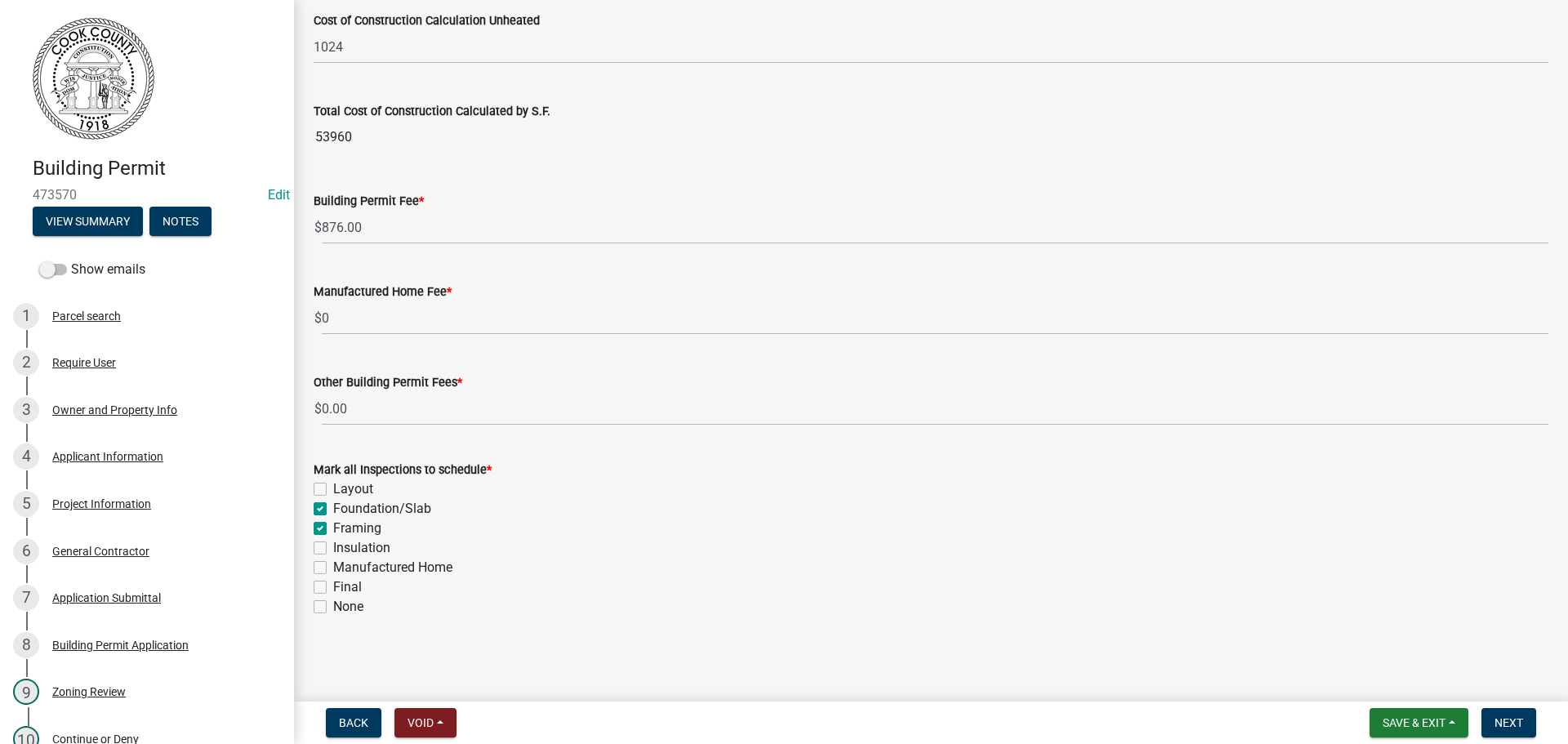
checkbox input "true"
checkbox input "false"
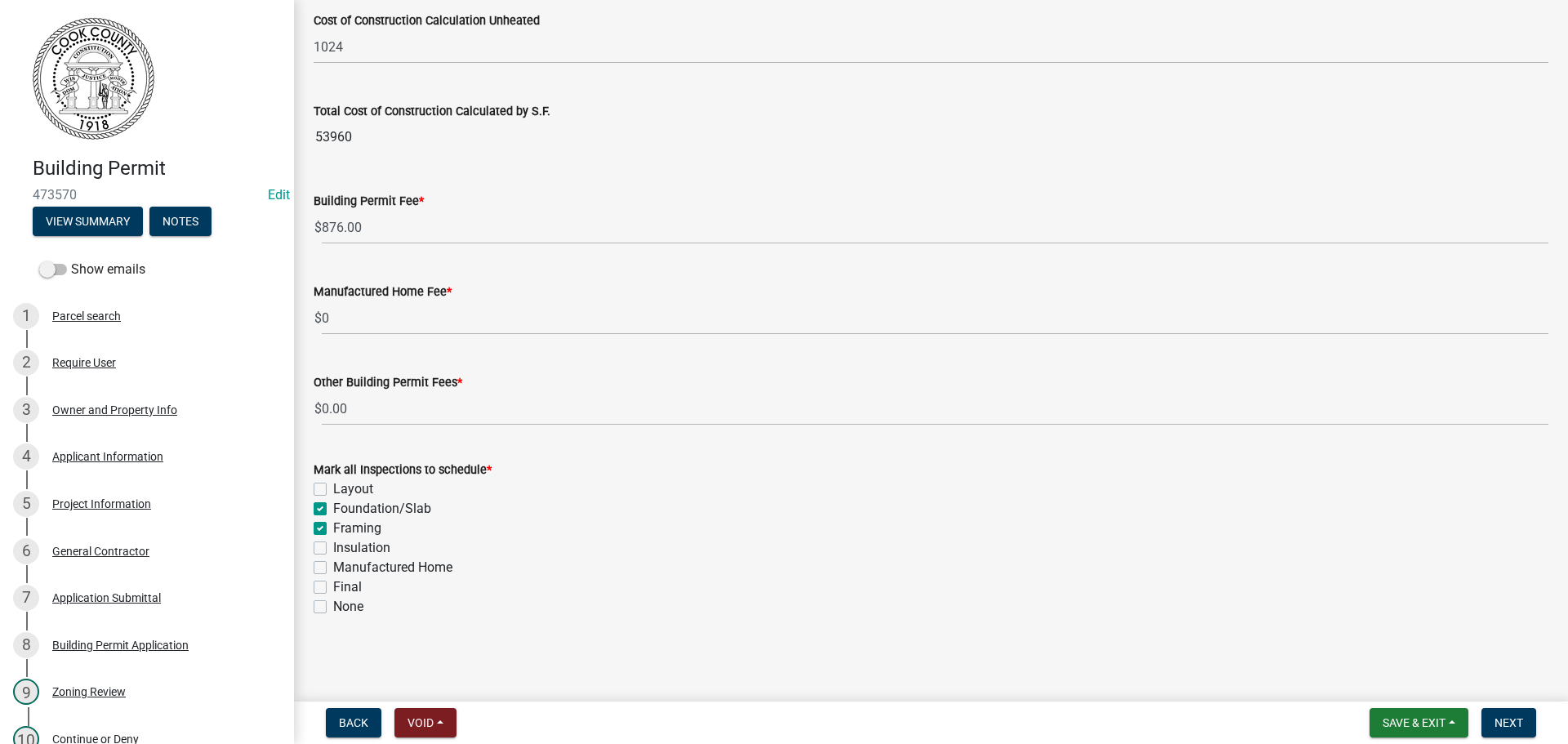
click at [333, 591] on label "Final" at bounding box center [348, 587] width 28 height 19
click at [333, 588] on input "Final" at bounding box center [339, 583] width 11 height 11
checkbox input "true"
checkbox input "false"
checkbox input "true"
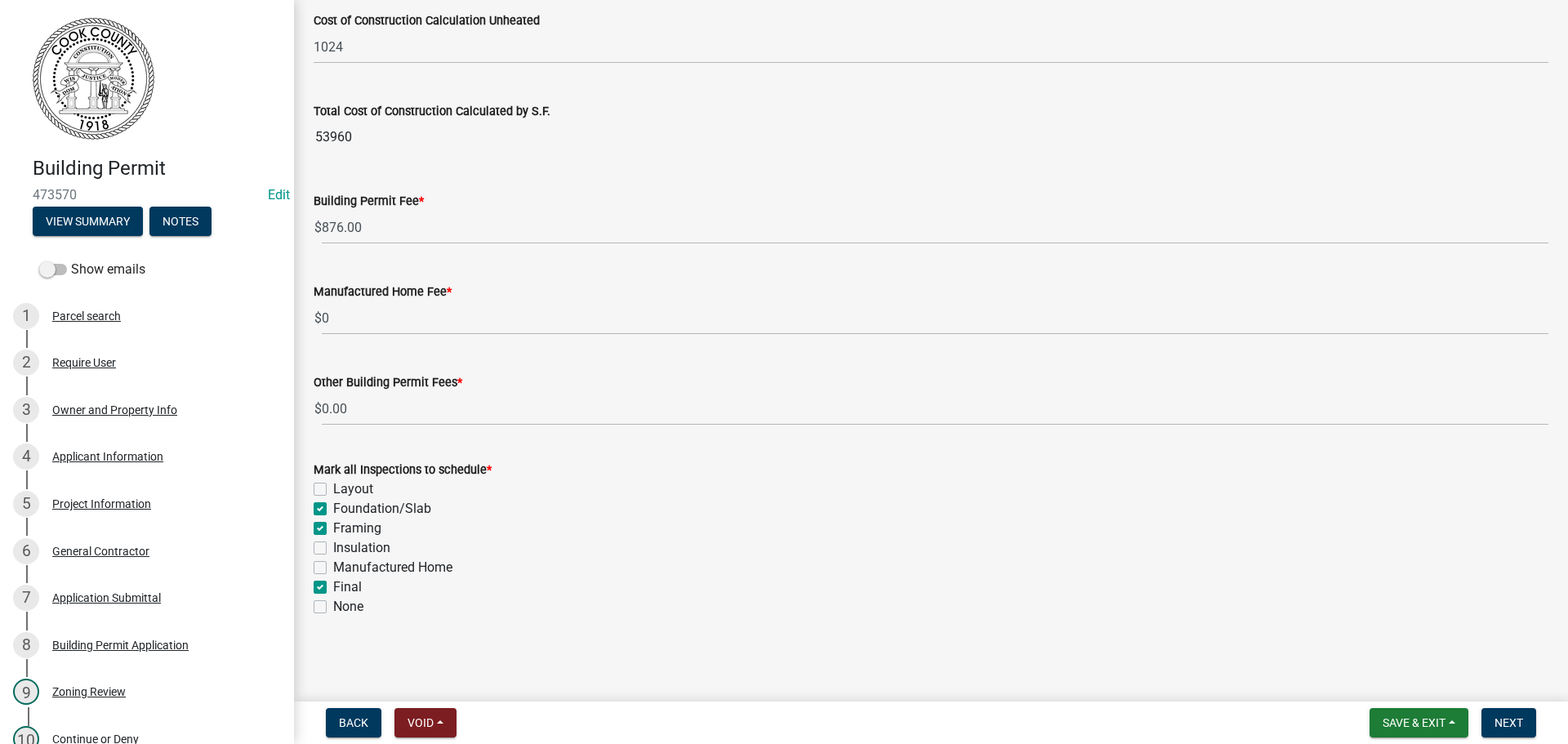
checkbox input "true"
checkbox input "false"
checkbox input "true"
checkbox input "false"
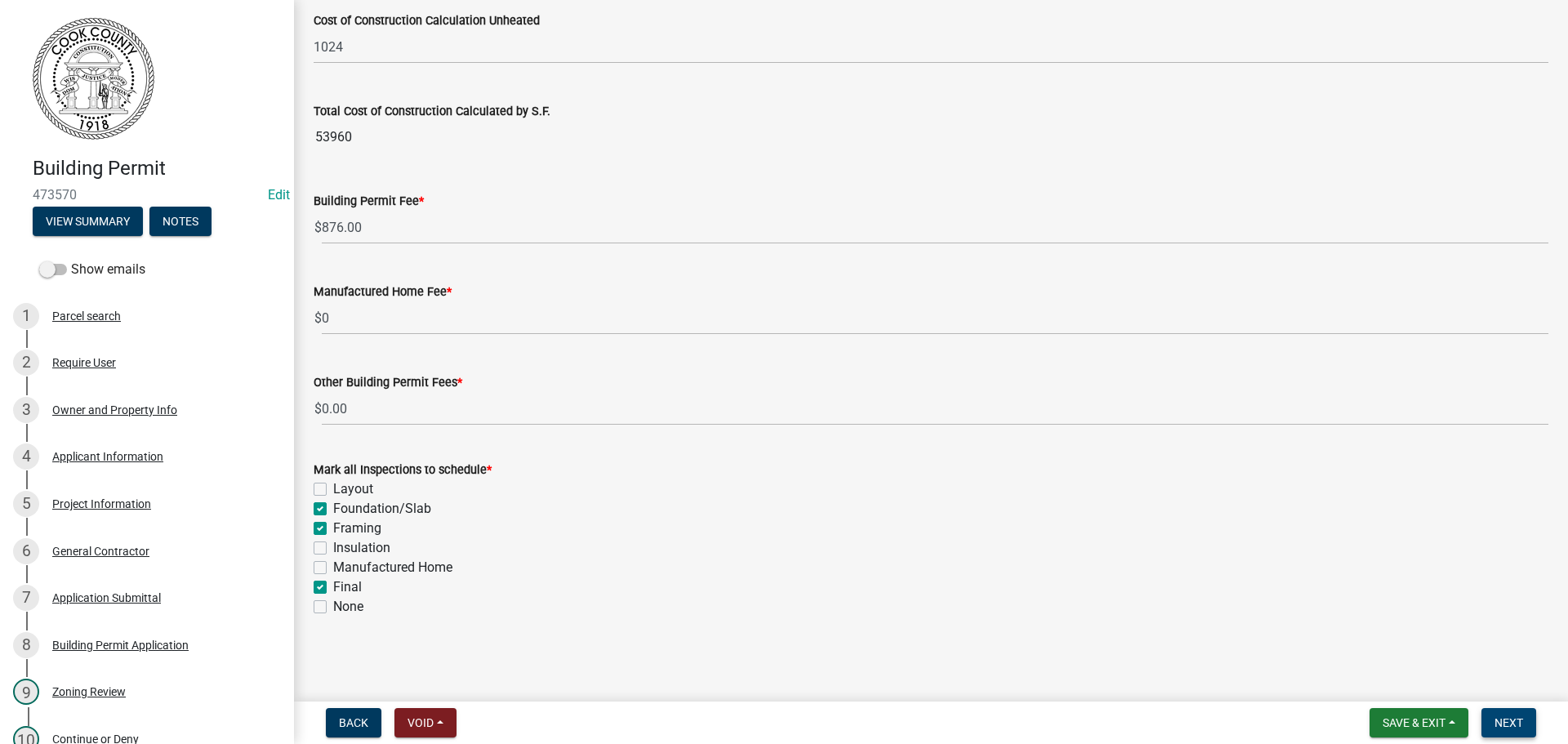
click at [1520, 720] on span "Next" at bounding box center [1508, 723] width 28 height 13
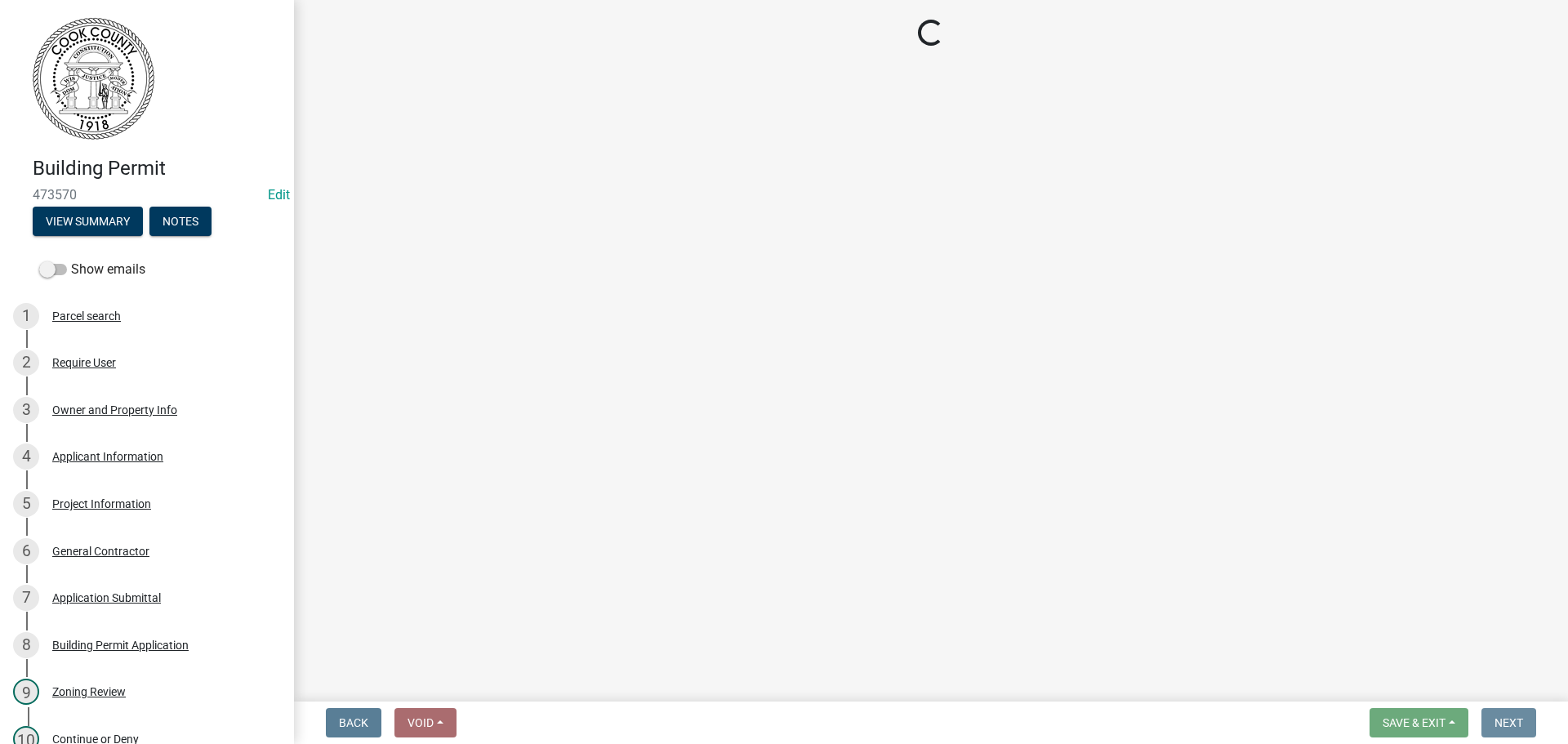
scroll to position [0, 0]
select select "3: 3"
